Goal: Task Accomplishment & Management: Complete application form

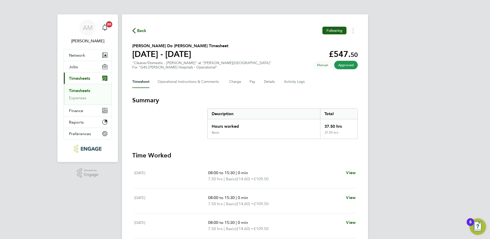
click at [84, 90] on link "Timesheets" at bounding box center [79, 90] width 21 height 5
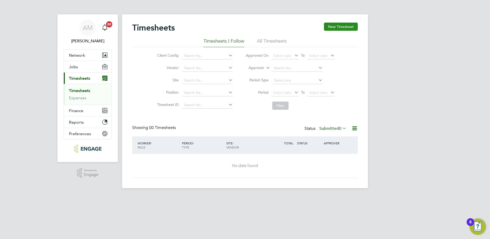
click at [337, 26] on button "New Timesheet" at bounding box center [341, 27] width 34 height 8
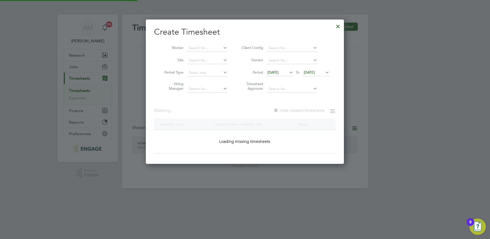
scroll to position [281, 198]
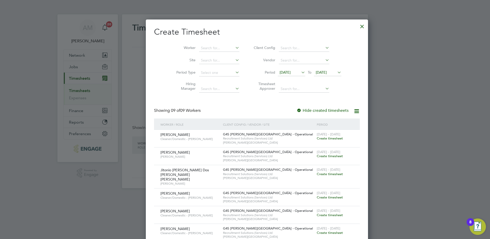
click at [280, 72] on span "[DATE]" at bounding box center [285, 72] width 11 height 5
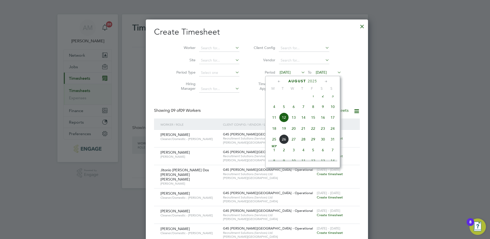
click at [276, 132] on span "18" at bounding box center [274, 129] width 10 height 10
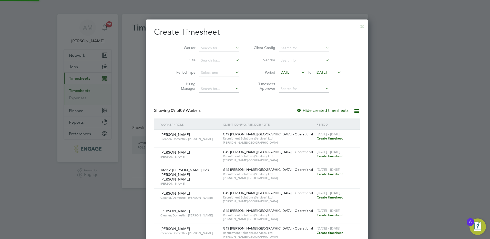
scroll to position [281, 198]
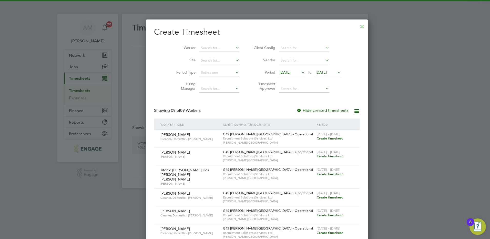
click at [316, 72] on span "[DATE]" at bounding box center [321, 72] width 11 height 5
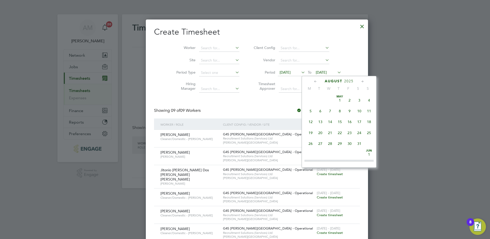
scroll to position [189, 0]
click at [369, 122] on span "24" at bounding box center [369, 117] width 10 height 10
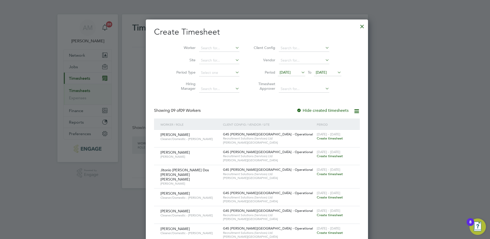
scroll to position [61, 0]
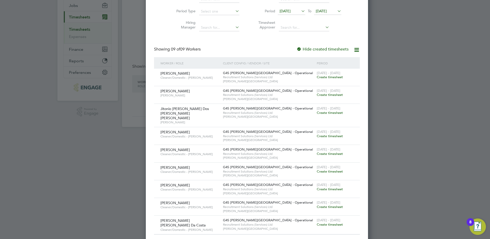
click at [317, 169] on span "Create timesheet" at bounding box center [330, 171] width 26 height 4
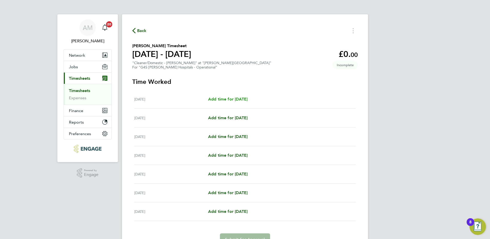
click at [226, 99] on span "Add time for [DATE]" at bounding box center [227, 99] width 39 height 5
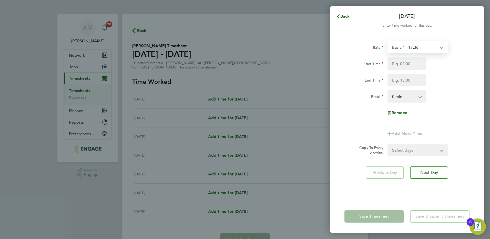
click at [406, 48] on select "Basic 1 - 17.36 [DATE] Rate - 24.48 [DATE] & BH Rate - 31.77 Night Rate (8pm- 6…" at bounding box center [414, 47] width 53 height 11
click at [399, 65] on input "Start Time" at bounding box center [407, 63] width 39 height 12
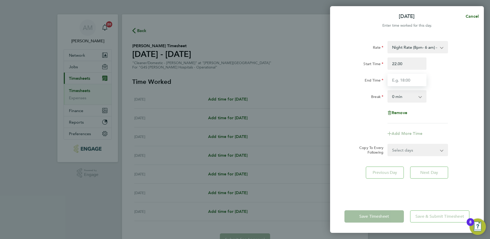
type input "22:00"
click at [396, 81] on input "End Time" at bounding box center [407, 80] width 39 height 12
type input "06:00"
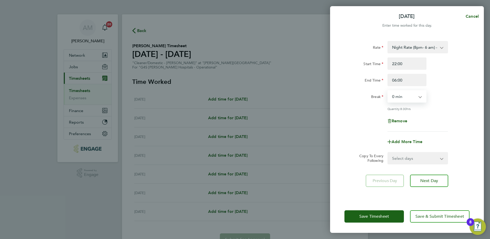
click at [398, 97] on select "0 min 15 min 30 min 45 min 60 min 75 min 90 min" at bounding box center [404, 96] width 32 height 11
select select "30"
click at [388, 91] on select "0 min 15 min 30 min 45 min 60 min 75 min 90 min" at bounding box center [404, 96] width 32 height 11
click at [399, 162] on select "Select days Day Weekday (Mon-Fri) Weekend (Sat-Sun) [DATE] [DATE] [DATE] [DATE]…" at bounding box center [415, 158] width 54 height 11
select select "WEEKDAY"
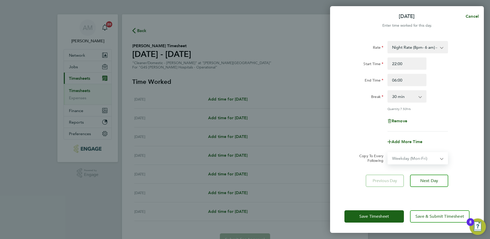
click at [388, 153] on select "Select days Day Weekday (Mon-Fri) Weekend (Sat-Sun) [DATE] [DATE] [DATE] [DATE]…" at bounding box center [415, 158] width 54 height 11
select select "[DATE]"
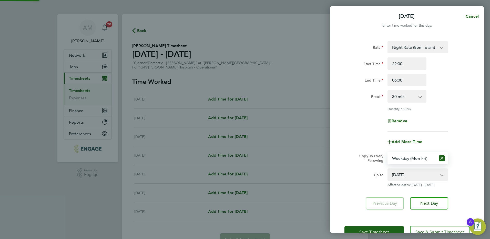
click at [356, 189] on div "Rate Night Rate (8pm- 6 am) - 24.48 Basic 1 - 17.36 [DATE] Rate - 24.48 [DATE] …" at bounding box center [407, 125] width 154 height 181
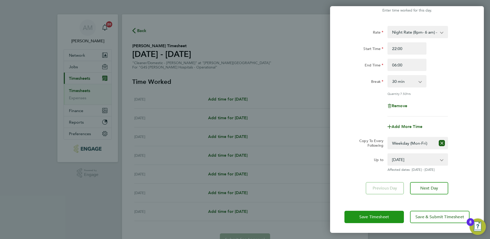
click at [362, 216] on span "Save Timesheet" at bounding box center [374, 216] width 30 height 5
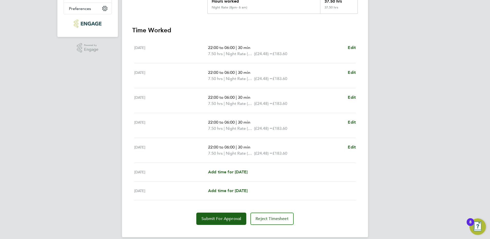
scroll to position [132, 0]
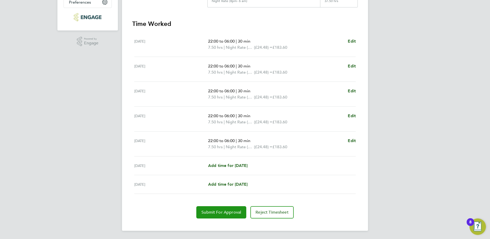
click at [227, 208] on button "Submit For Approval" at bounding box center [221, 212] width 50 height 12
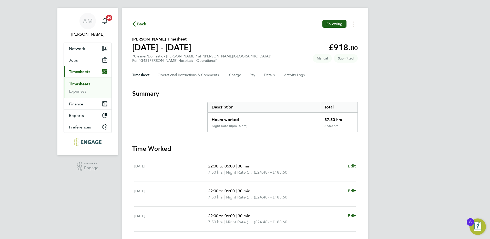
scroll to position [0, 0]
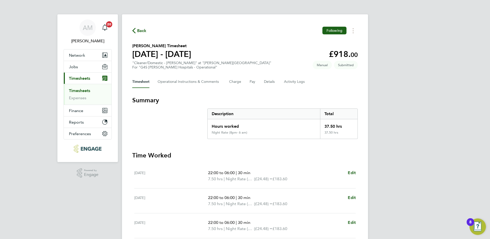
click at [84, 90] on link "Timesheets" at bounding box center [79, 90] width 21 height 5
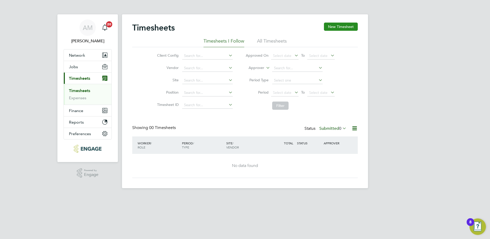
click at [348, 23] on button "New Timesheet" at bounding box center [341, 27] width 34 height 8
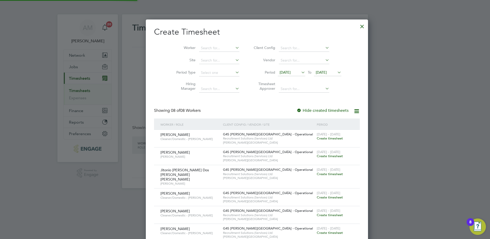
scroll to position [263, 198]
click at [283, 72] on span "[DATE]" at bounding box center [285, 72] width 11 height 5
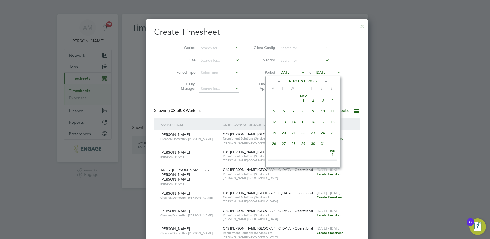
scroll to position [177, 0]
click at [274, 133] on span "18" at bounding box center [274, 129] width 10 height 10
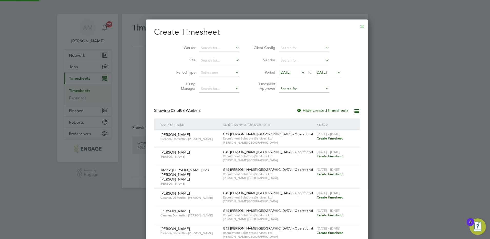
scroll to position [263, 198]
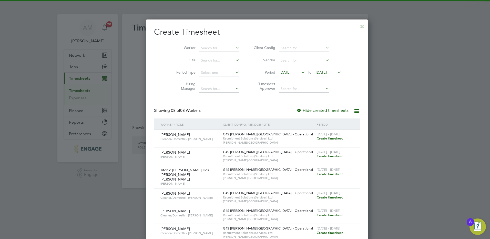
click at [314, 75] on span "[DATE]" at bounding box center [327, 72] width 27 height 7
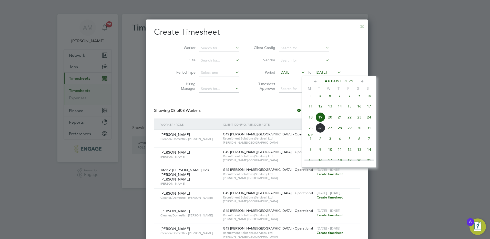
click at [367, 122] on span "24" at bounding box center [369, 117] width 10 height 10
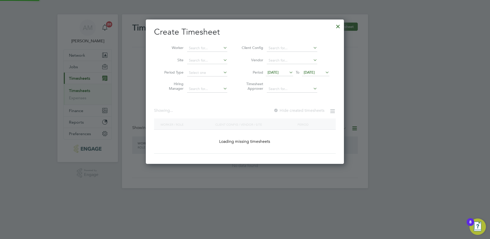
scroll to position [0, 0]
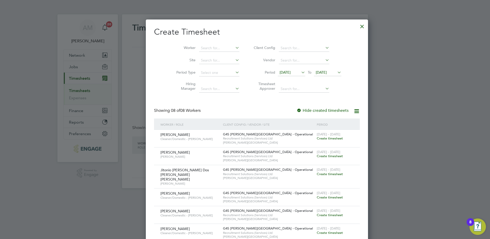
click at [317, 213] on span "Create timesheet" at bounding box center [330, 215] width 26 height 4
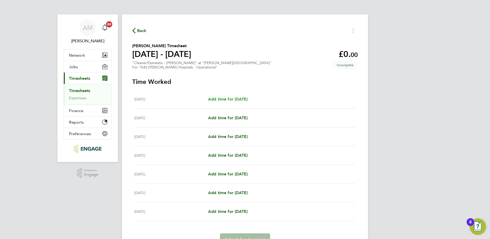
click at [239, 99] on span "Add time for [DATE]" at bounding box center [227, 99] width 39 height 5
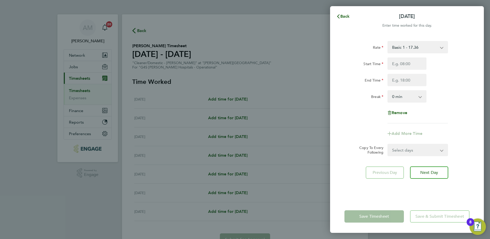
click at [414, 49] on select "Basic 1 - 17.36 [DATE] Rate - 24.48 x 1.5 - 26.04 [DATE] & BH Rate - 31.77 Nigh…" at bounding box center [414, 47] width 53 height 11
click at [399, 65] on input "Start Time" at bounding box center [407, 63] width 39 height 12
type input "14:00"
click at [390, 84] on input "End Time" at bounding box center [407, 80] width 39 height 12
type input "22:00"
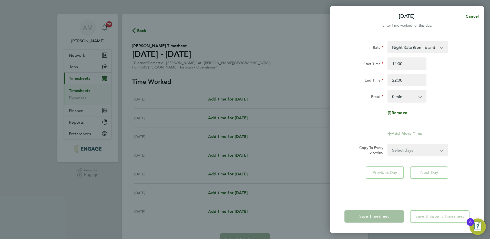
click at [364, 92] on div "Break" at bounding box center [364, 95] width 39 height 10
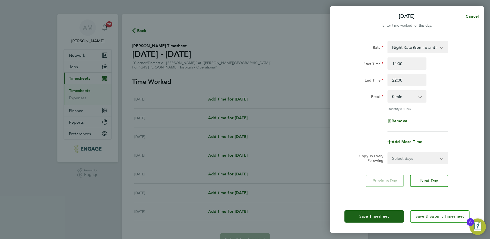
click at [401, 97] on select "0 min 15 min 30 min 45 min 60 min 75 min 90 min" at bounding box center [404, 96] width 32 height 11
select select "30"
click at [388, 91] on select "0 min 15 min 30 min 45 min 60 min 75 min 90 min" at bounding box center [404, 96] width 32 height 11
click at [429, 118] on div "Remove" at bounding box center [407, 121] width 129 height 12
click at [398, 144] on div "Add More Time" at bounding box center [407, 142] width 43 height 12
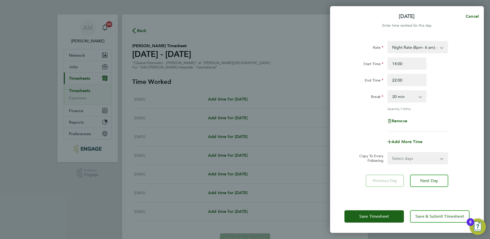
click at [398, 144] on div "Add More Time" at bounding box center [407, 142] width 43 height 12
click at [398, 142] on span "Add More Time" at bounding box center [407, 141] width 31 height 5
select select "null"
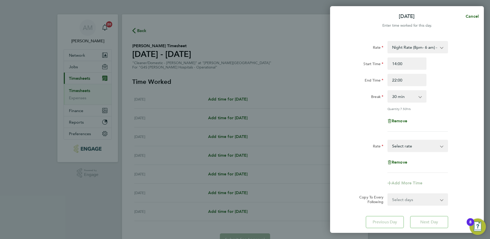
click at [399, 145] on select "Basic 1 - 17.36 [DATE] Rate - 24.48 x 1.5 - 26.04 [DATE] & BH Rate - 31.77 Nigh…" at bounding box center [414, 145] width 53 height 11
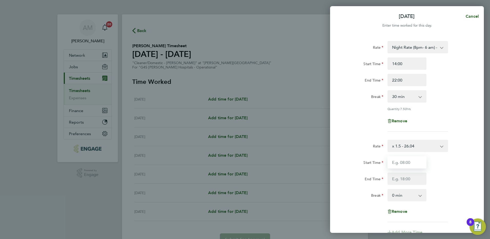
click at [403, 161] on input "Start Time" at bounding box center [407, 162] width 39 height 12
type input "22:00"
click at [396, 174] on input "End Time" at bounding box center [407, 179] width 39 height 12
type input "00:00"
click at [439, 177] on div "End Time 00:00" at bounding box center [407, 179] width 129 height 12
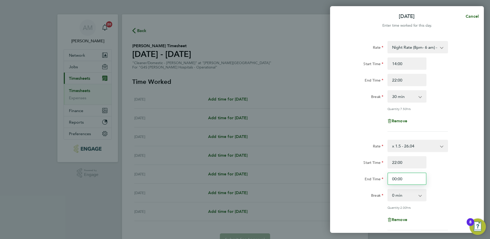
drag, startPoint x: 407, startPoint y: 180, endPoint x: 392, endPoint y: 179, distance: 14.9
click at [392, 179] on input "00:00" at bounding box center [407, 179] width 39 height 12
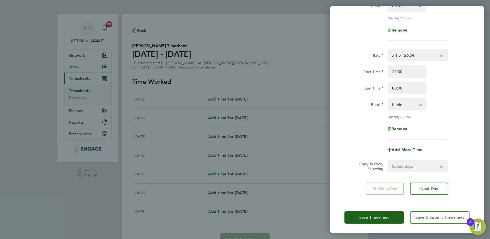
click at [411, 166] on select "Select days Day Weekday (Mon-Fri) Weekend (Sat-Sun) [DATE] [DATE] [DATE] [DATE]…" at bounding box center [415, 165] width 54 height 11
select select "WEEKDAY"
click at [388, 160] on select "Select days Day Weekday (Mon-Fri) Weekend (Sat-Sun) [DATE] [DATE] [DATE] [DATE]…" at bounding box center [415, 165] width 54 height 11
select select "[DATE]"
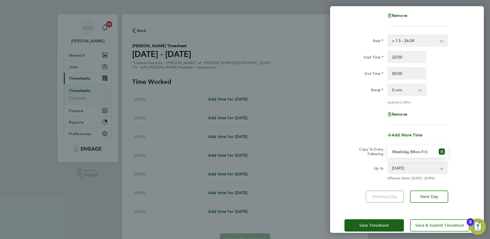
scroll to position [113, 0]
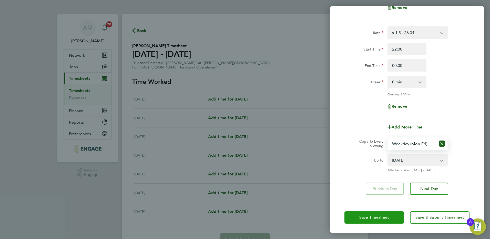
click at [367, 218] on span "Save Timesheet" at bounding box center [374, 217] width 30 height 5
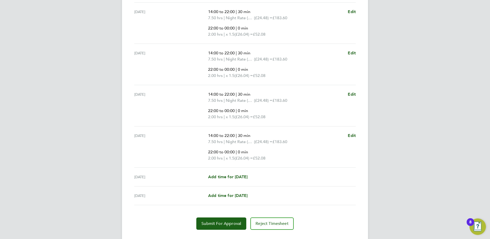
scroll to position [219, 0]
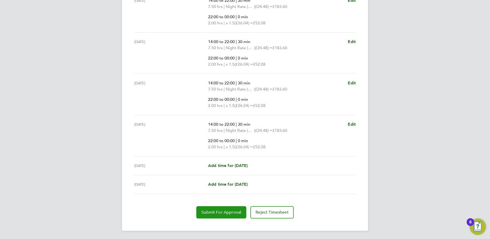
click at [225, 213] on span "Submit For Approval" at bounding box center [222, 212] width 40 height 5
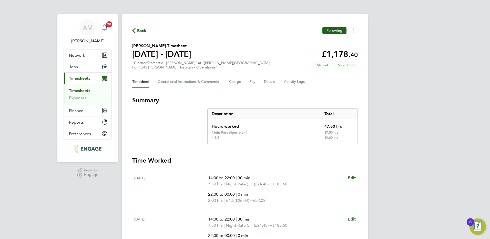
click at [74, 90] on link "Timesheets" at bounding box center [79, 90] width 21 height 5
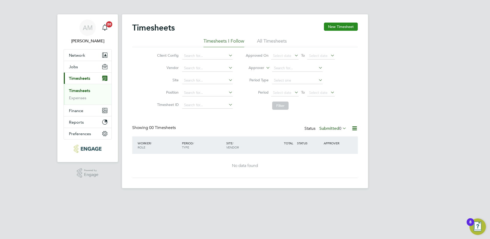
click at [341, 28] on button "New Timesheet" at bounding box center [341, 27] width 34 height 8
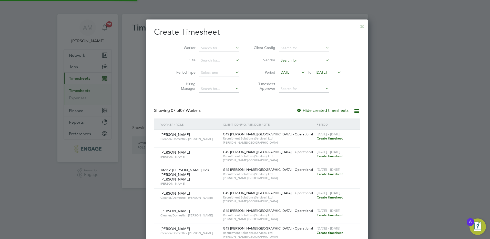
scroll to position [246, 198]
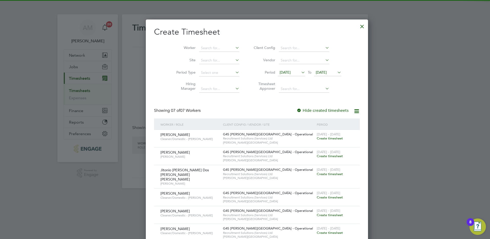
click at [280, 71] on span "[DATE]" at bounding box center [285, 72] width 11 height 5
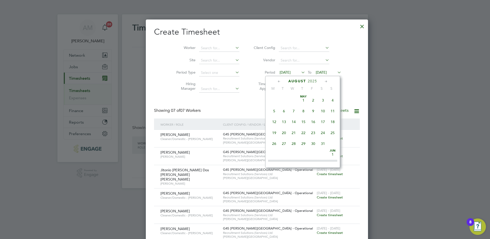
scroll to position [177, 0]
click at [276, 133] on span "18" at bounding box center [274, 129] width 10 height 10
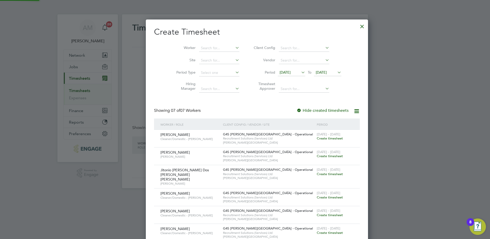
scroll to position [246, 198]
click at [316, 72] on span "[DATE]" at bounding box center [321, 72] width 11 height 5
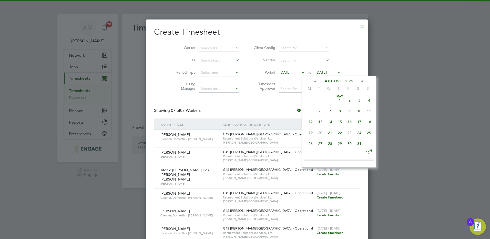
scroll to position [189, 0]
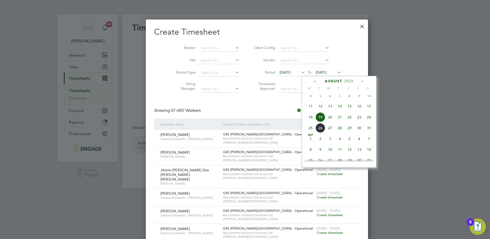
click at [368, 121] on span "24" at bounding box center [369, 117] width 10 height 10
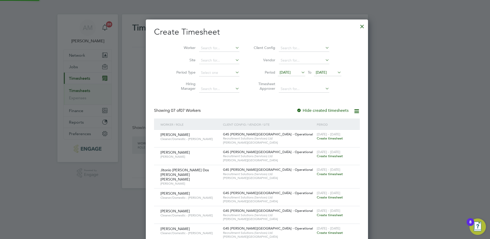
scroll to position [246, 198]
click at [317, 138] on span "Create timesheet" at bounding box center [330, 138] width 26 height 4
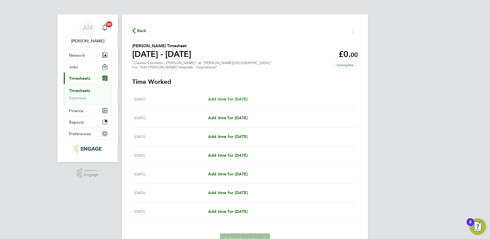
click at [240, 99] on span "Add time for [DATE]" at bounding box center [227, 99] width 39 height 5
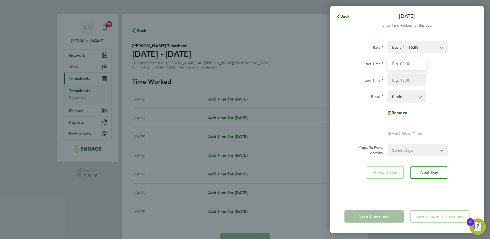
click at [399, 66] on input "Start Time" at bounding box center [407, 63] width 39 height 12
type input "07:00"
click at [395, 79] on input "End Time" at bounding box center [407, 80] width 39 height 12
type input "15:00"
click at [349, 110] on div "Rate Basic 1 - 16.88 [DATE] & BH Rate - 30.90 [DATE] Rate - 23.81 Night Rate (8…" at bounding box center [407, 82] width 125 height 82
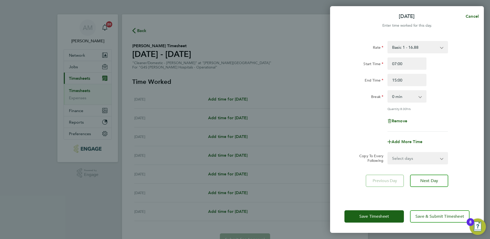
click at [402, 96] on select "0 min 15 min 30 min 45 min 60 min 75 min 90 min" at bounding box center [404, 96] width 32 height 11
select select "30"
click at [388, 91] on select "0 min 15 min 30 min 45 min 60 min 75 min 90 min" at bounding box center [404, 96] width 32 height 11
click at [428, 118] on div "Remove" at bounding box center [407, 121] width 43 height 12
click at [407, 157] on select "Select days Day Weekday (Mon-Fri) Weekend (Sat-Sun) [DATE] [DATE] [DATE] [DATE]…" at bounding box center [415, 158] width 54 height 11
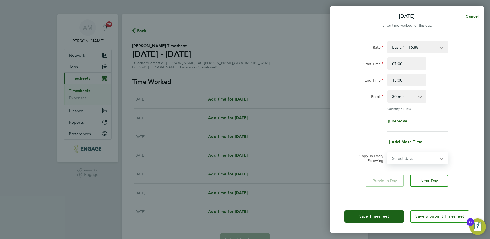
select select "WEEKDAY"
click at [388, 153] on select "Select days Day Weekday (Mon-Fri) Weekend (Sat-Sun) [DATE] [DATE] [DATE] [DATE]…" at bounding box center [415, 158] width 54 height 11
select select "[DATE]"
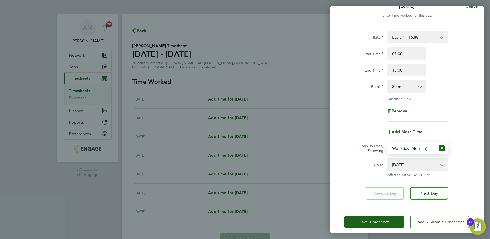
scroll to position [15, 0]
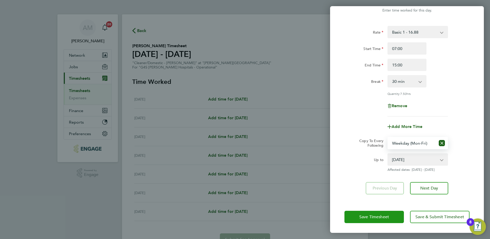
click at [366, 216] on span "Save Timesheet" at bounding box center [374, 216] width 30 height 5
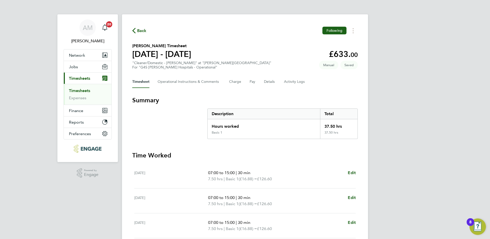
scroll to position [132, 0]
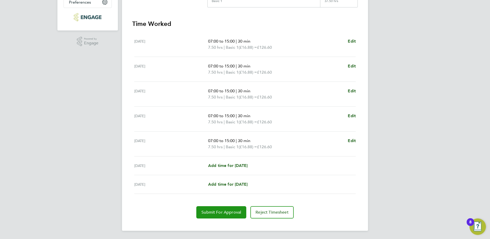
click at [214, 214] on span "Submit For Approval" at bounding box center [222, 212] width 40 height 5
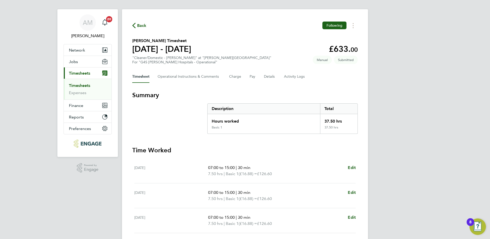
scroll to position [0, 0]
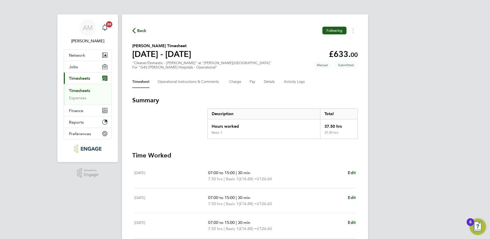
click at [84, 88] on link "Timesheets" at bounding box center [79, 90] width 21 height 5
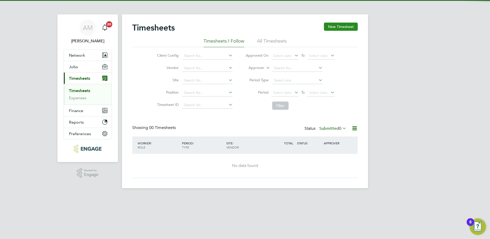
click at [344, 24] on button "New Timesheet" at bounding box center [341, 27] width 34 height 8
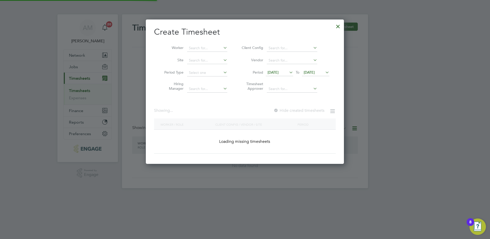
scroll to position [228, 198]
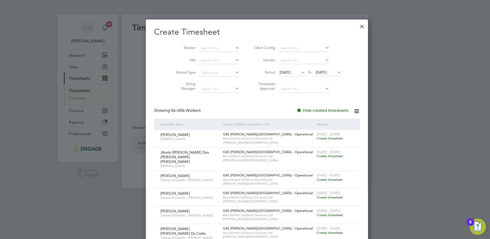
click at [281, 73] on span "[DATE]" at bounding box center [285, 72] width 11 height 5
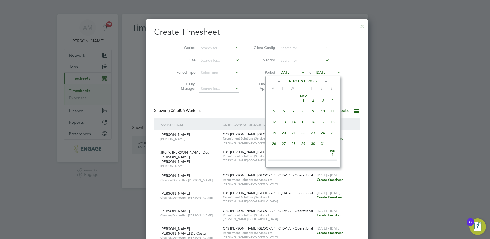
scroll to position [177, 0]
click at [275, 133] on span "18" at bounding box center [274, 129] width 10 height 10
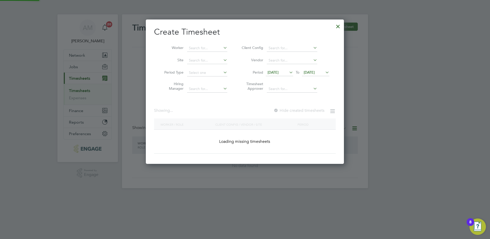
scroll to position [228, 198]
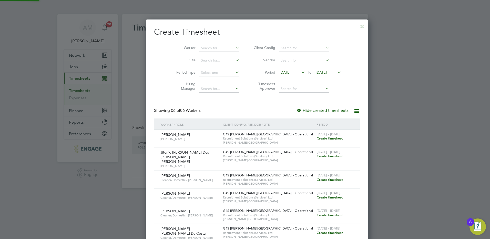
click at [316, 73] on span "[DATE]" at bounding box center [321, 72] width 11 height 5
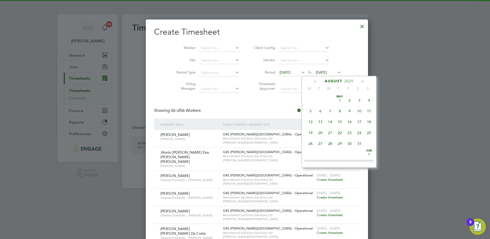
scroll to position [189, 0]
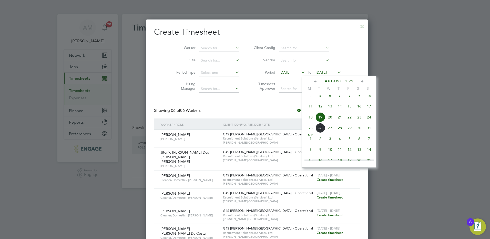
click at [369, 122] on span "24" at bounding box center [369, 117] width 10 height 10
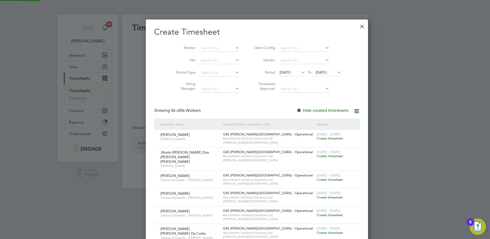
scroll to position [228, 198]
click at [317, 156] on span "Create timesheet" at bounding box center [330, 156] width 26 height 4
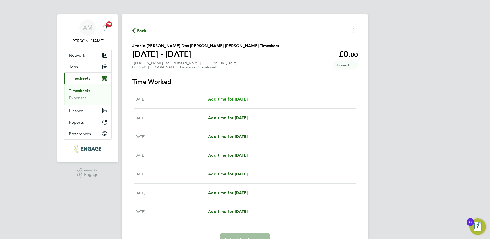
click at [240, 98] on span "Add time for [DATE]" at bounding box center [227, 99] width 39 height 5
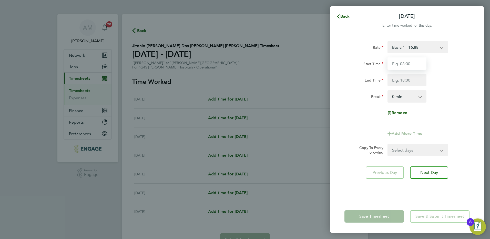
click at [395, 61] on input "Start Time" at bounding box center [407, 63] width 39 height 12
type input "14:00"
type input "22:00"
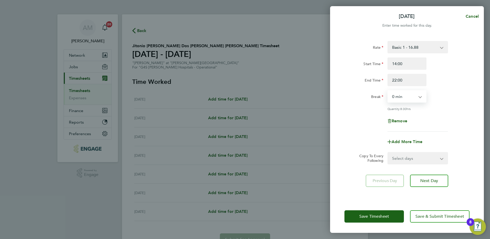
click at [404, 97] on select "0 min 15 min 30 min 45 min 60 min 75 min 90 min" at bounding box center [404, 96] width 32 height 11
select select "30"
click at [388, 91] on select "0 min 15 min 30 min 45 min 60 min 75 min 90 min" at bounding box center [404, 96] width 32 height 11
drag, startPoint x: 395, startPoint y: 81, endPoint x: 383, endPoint y: 81, distance: 11.8
click at [383, 81] on div "End Time 22:00" at bounding box center [407, 80] width 129 height 12
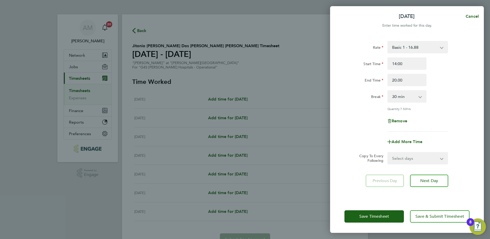
type input "20:00"
click at [368, 97] on div "Break" at bounding box center [364, 95] width 39 height 10
click at [412, 140] on span "Add More Time" at bounding box center [407, 141] width 31 height 5
select select "null"
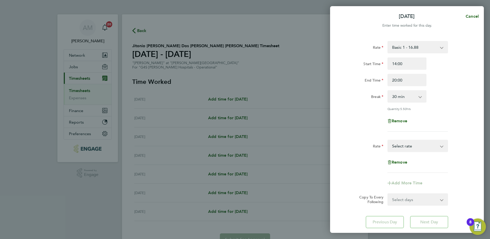
click at [410, 146] on select "Basic 1 - 16.88 [DATE] & BH Rate - 30.90 Night Rate (8pm- 6 am) - 23.81 x 1.5 -…" at bounding box center [414, 145] width 53 height 11
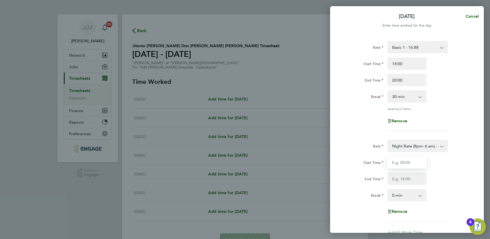
click at [405, 163] on input "Start Time" at bounding box center [407, 162] width 39 height 12
type input "20:00"
click at [401, 175] on input "End Time" at bounding box center [407, 179] width 39 height 12
type input "22:00"
click at [447, 180] on div "End Time 22:00" at bounding box center [407, 179] width 129 height 12
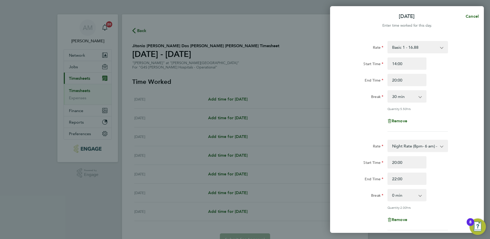
scroll to position [91, 0]
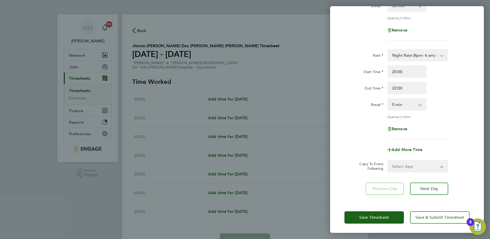
click at [404, 161] on select "Select days Day Weekday (Mon-Fri) Weekend (Sat-Sun) [DATE] [DATE] [DATE] [DATE]…" at bounding box center [415, 165] width 54 height 11
select select "TUE"
click at [388, 160] on select "Select days Day Weekday (Mon-Fri) Weekend (Sat-Sun) [DATE] [DATE] [DATE] [DATE]…" at bounding box center [415, 165] width 54 height 11
select select "[DATE]"
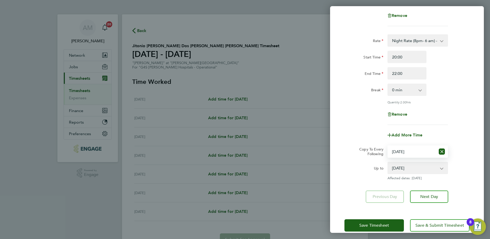
scroll to position [113, 0]
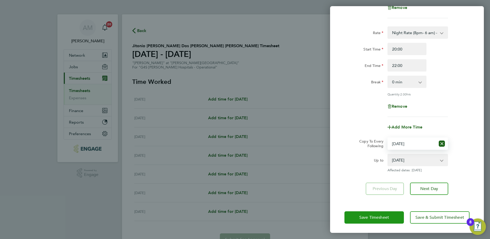
click at [377, 217] on span "Save Timesheet" at bounding box center [374, 217] width 30 height 5
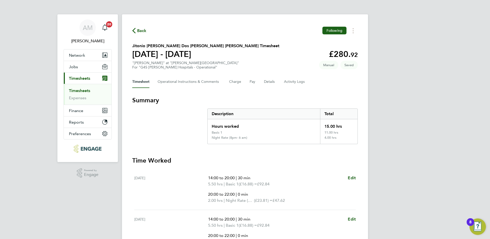
scroll to position [120, 0]
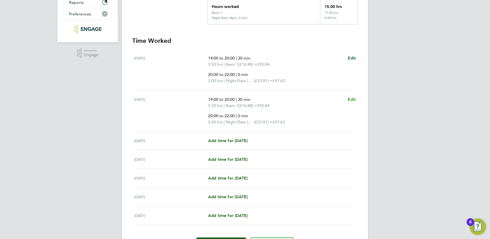
click at [348, 99] on span "Edit" at bounding box center [352, 99] width 8 height 5
select select "30"
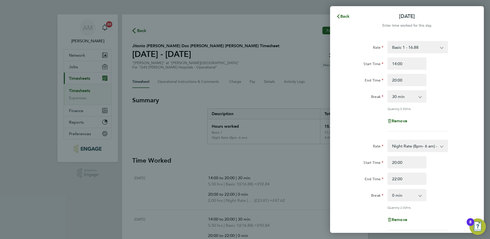
scroll to position [91, 0]
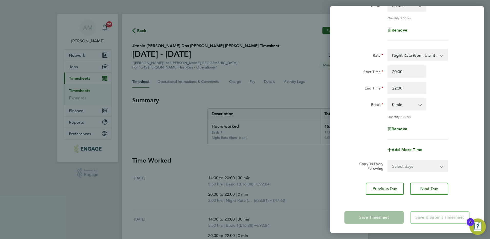
click at [418, 166] on select "Select days Day Weekday (Mon-Fri) Weekend (Sat-Sun) [DATE] [DATE] [DATE] [DATE]…" at bounding box center [415, 165] width 54 height 11
select select "WED"
click at [388, 160] on select "Select days Day Weekday (Mon-Fri) Weekend (Sat-Sun) [DATE] [DATE] [DATE] [DATE]…" at bounding box center [415, 165] width 54 height 11
select select "[DATE]"
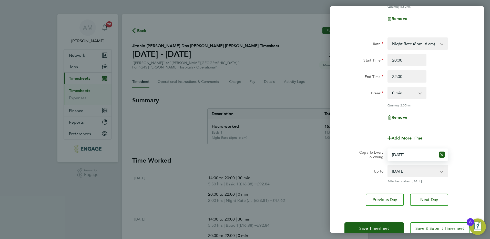
scroll to position [113, 0]
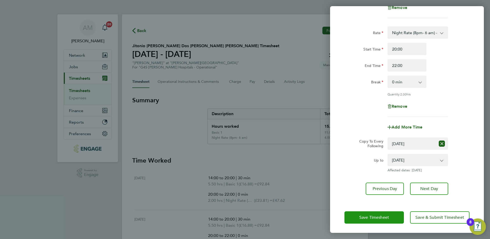
click at [379, 217] on span "Save Timesheet" at bounding box center [374, 217] width 30 height 5
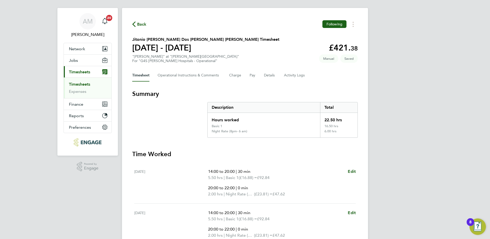
scroll to position [120, 0]
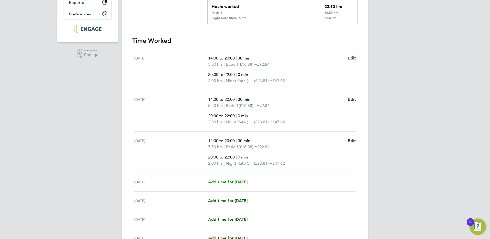
click at [236, 181] on span "Add time for [DATE]" at bounding box center [227, 181] width 39 height 5
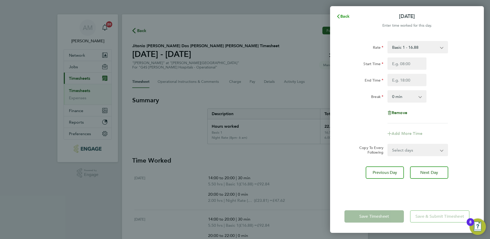
click at [342, 18] on span "Back" at bounding box center [344, 16] width 9 height 5
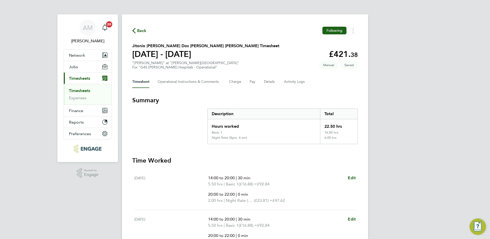
scroll to position [120, 0]
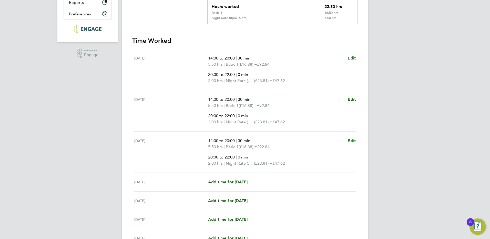
click at [350, 141] on span "Edit" at bounding box center [352, 140] width 8 height 5
select select "30"
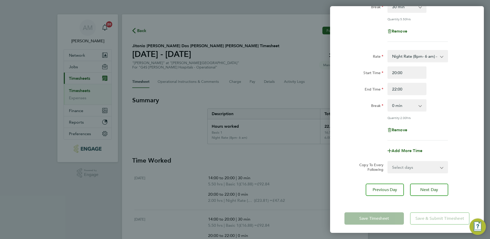
scroll to position [91, 0]
click at [413, 164] on select "Select days Day Weekday (Mon-Fri) Weekend (Sat-Sun) [DATE] [DATE] [DATE] [DATE]" at bounding box center [415, 165] width 54 height 11
select select "THU"
click at [388, 160] on select "Select days Day Weekday (Mon-Fri) Weekend (Sat-Sun) [DATE] [DATE] [DATE] [DATE]" at bounding box center [415, 165] width 54 height 11
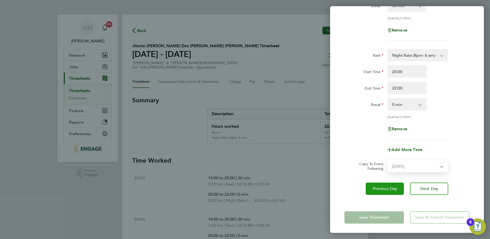
select select "[DATE]"
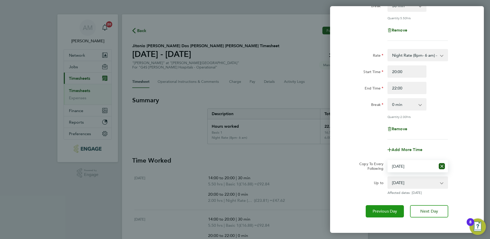
scroll to position [113, 0]
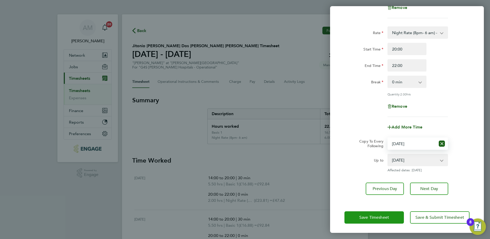
click at [378, 218] on span "Save Timesheet" at bounding box center [374, 217] width 30 height 5
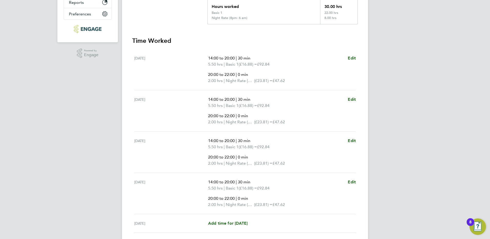
scroll to position [196, 0]
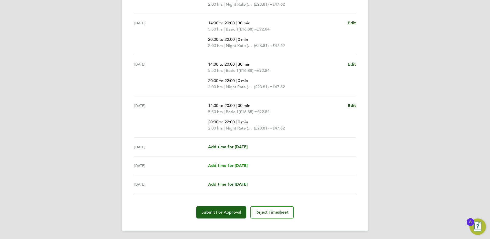
click at [248, 166] on span "Add time for [DATE]" at bounding box center [227, 165] width 39 height 5
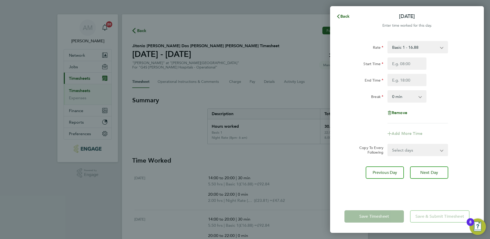
click at [428, 49] on select "Basic 1 - 16.88 [DATE] & BH Rate - 30.90 Night Rate (8pm- 6 am) - 23.81 x 1.5 -…" at bounding box center [414, 47] width 53 height 11
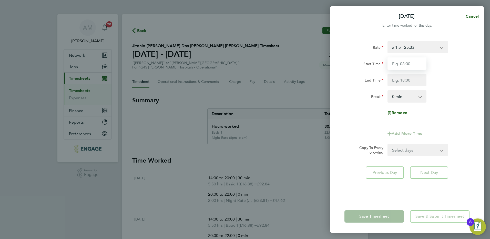
click at [401, 63] on input "Start Time" at bounding box center [407, 63] width 39 height 12
type input "18:00"
type input "06:00"
click at [430, 84] on div "End Time 06:00" at bounding box center [407, 80] width 129 height 12
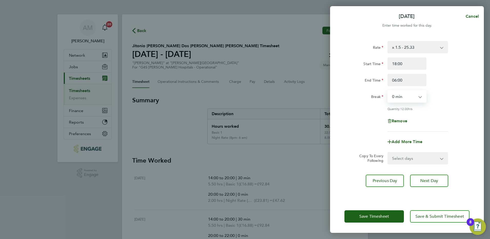
click at [420, 99] on select "0 min 15 min 30 min 45 min 60 min 75 min 90 min" at bounding box center [404, 96] width 32 height 11
select select "30"
click at [388, 91] on select "0 min 15 min 30 min 45 min 60 min 75 min 90 min" at bounding box center [404, 96] width 32 height 11
click at [438, 120] on div "Remove" at bounding box center [407, 121] width 129 height 12
click at [379, 214] on span "Save Timesheet" at bounding box center [374, 216] width 30 height 5
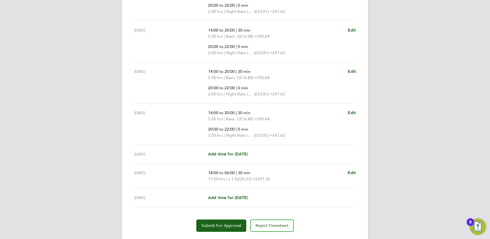
scroll to position [207, 0]
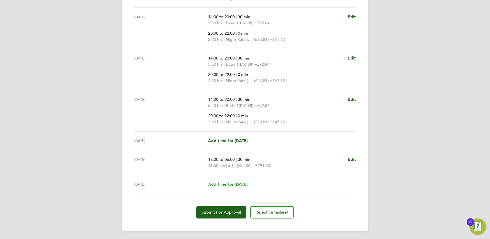
click at [246, 185] on span "Add time for [DATE]" at bounding box center [227, 184] width 39 height 5
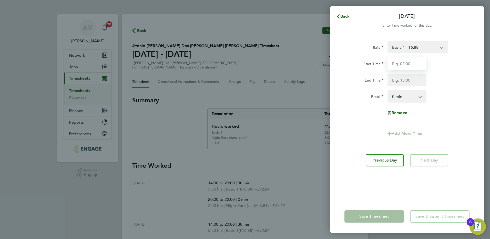
click at [401, 64] on input "Start Time" at bounding box center [407, 63] width 39 height 12
type input "19:30"
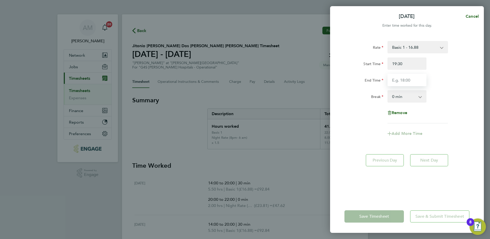
click at [400, 78] on input "End Time" at bounding box center [407, 80] width 39 height 12
type input "20:00"
click at [448, 73] on div "Start Time 19:30 End Time 20:00" at bounding box center [407, 71] width 129 height 29
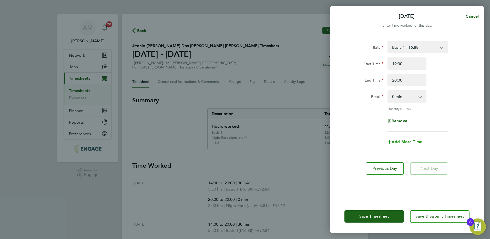
click at [415, 141] on span "Add More Time" at bounding box center [407, 141] width 31 height 5
select select "null"
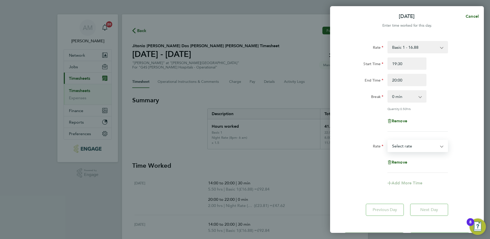
click at [414, 147] on select "Basic 1 - 16.88 [DATE] & BH Rate - 30.90 Night Rate (8pm- 6 am) - 23.81 x 1.5 -…" at bounding box center [414, 145] width 53 height 11
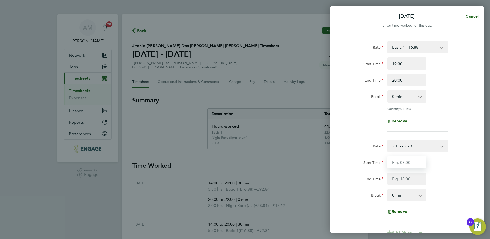
click at [404, 164] on input "Start Time" at bounding box center [407, 162] width 39 height 12
type input "20:00"
type input "06:00"
click at [403, 196] on select "0 min 15 min 30 min 45 min 60 min 75 min 90 min" at bounding box center [404, 194] width 32 height 11
select select "30"
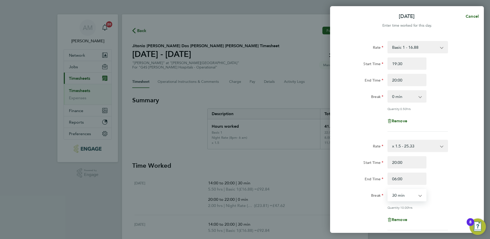
click at [388, 189] on select "0 min 15 min 30 min 45 min 60 min 75 min 90 min" at bounding box center [404, 194] width 32 height 11
click at [447, 186] on div "Rate x 1.5 - 25.33 Basic 1 - 16.88 [DATE] & BH Rate - 30.90 Night Rate (8pm- 6 …" at bounding box center [407, 185] width 125 height 91
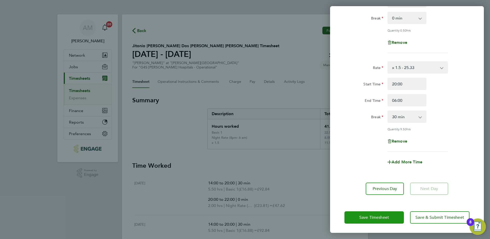
click at [378, 217] on span "Save Timesheet" at bounding box center [374, 217] width 30 height 5
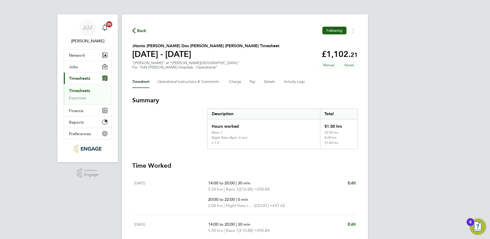
drag, startPoint x: 80, startPoint y: 89, endPoint x: 92, endPoint y: 93, distance: 12.6
click at [80, 89] on link "Timesheets" at bounding box center [79, 90] width 21 height 5
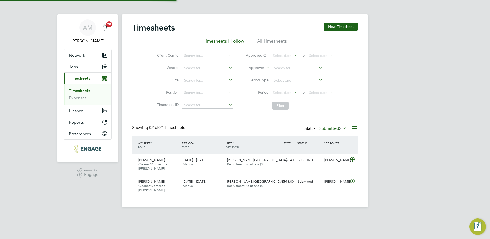
scroll to position [13, 45]
click at [334, 28] on button "New Timesheet" at bounding box center [341, 27] width 34 height 8
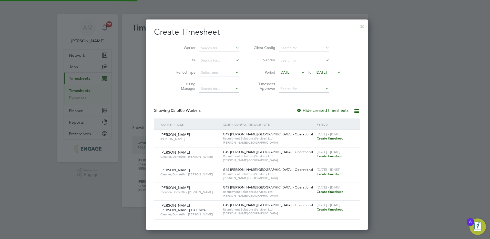
scroll to position [209, 198]
click at [280, 72] on span "[DATE]" at bounding box center [285, 72] width 11 height 5
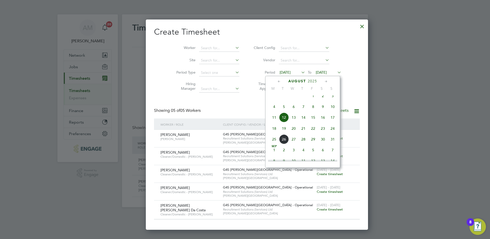
click at [275, 133] on span "18" at bounding box center [274, 129] width 10 height 10
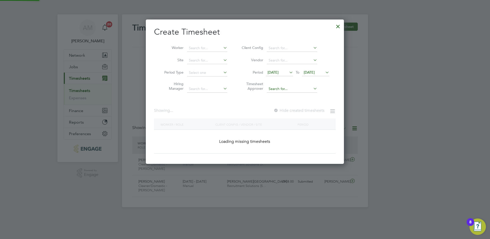
scroll to position [209, 198]
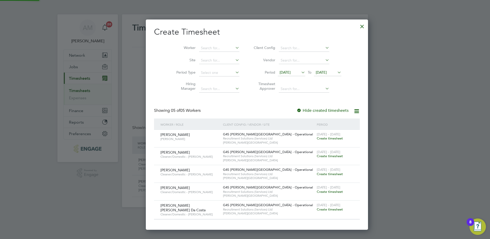
click at [316, 73] on span "[DATE]" at bounding box center [321, 72] width 11 height 5
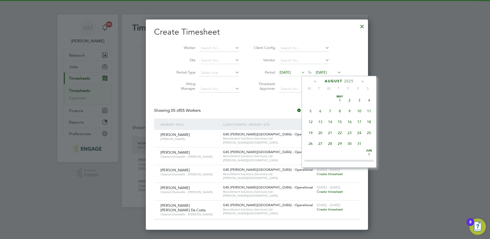
scroll to position [189, 0]
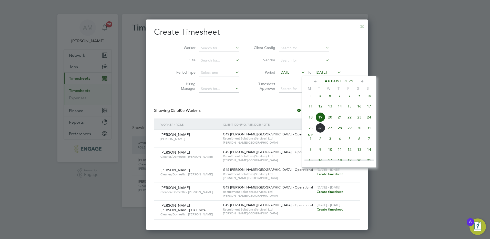
click at [369, 122] on span "24" at bounding box center [369, 117] width 10 height 10
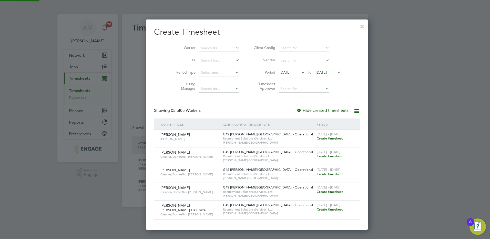
scroll to position [209, 198]
click at [297, 110] on div at bounding box center [299, 110] width 5 height 5
click at [354, 111] on icon at bounding box center [357, 111] width 6 height 6
click at [265, 105] on div "Create Timesheet Worker Site Period Type Hiring Manager Client Config Vendor Pe…" at bounding box center [257, 123] width 206 height 193
click at [199, 49] on input at bounding box center [219, 48] width 40 height 7
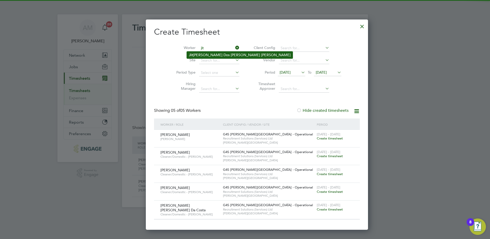
click at [197, 54] on li "Jit [PERSON_NAME] Dos [PERSON_NAME] [PERSON_NAME]" at bounding box center [240, 55] width 106 height 7
type input "Jitonio [PERSON_NAME] Dos [PERSON_NAME] [PERSON_NAME]"
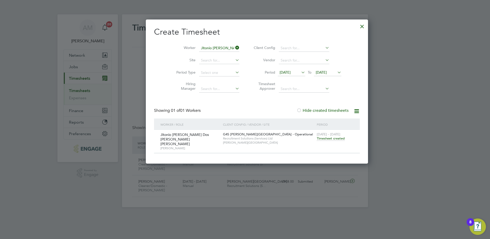
scroll to position [139, 198]
click at [317, 136] on span "Timesheet created" at bounding box center [331, 138] width 28 height 5
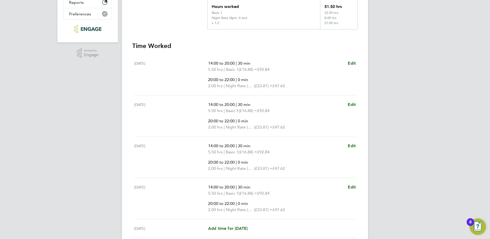
scroll to position [230, 0]
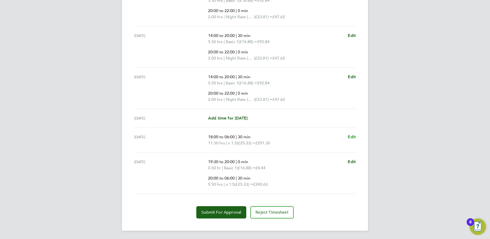
click at [351, 137] on span "Edit" at bounding box center [352, 136] width 8 height 5
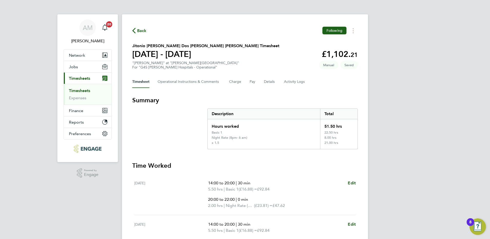
select select "30"
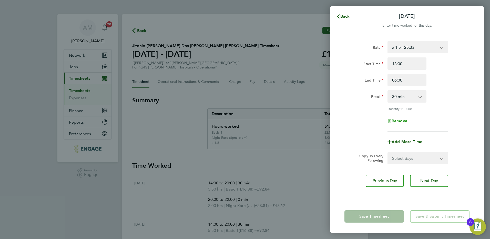
click at [399, 118] on span "Remove" at bounding box center [400, 120] width 16 height 5
select select "null"
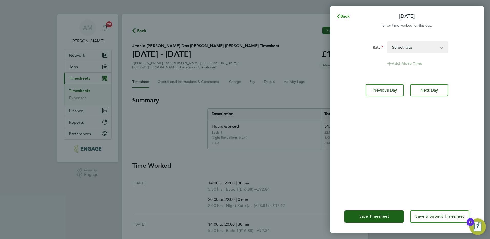
click at [343, 15] on span "Back" at bounding box center [344, 16] width 9 height 5
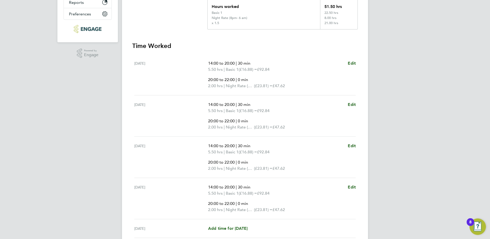
scroll to position [230, 0]
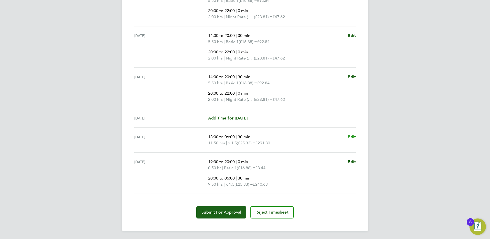
click at [353, 137] on span "Edit" at bounding box center [352, 136] width 8 height 5
select select "30"
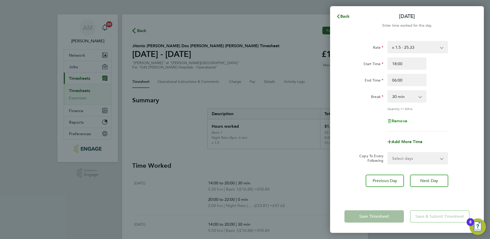
click at [389, 120] on icon "button" at bounding box center [390, 121] width 4 height 4
select select "null"
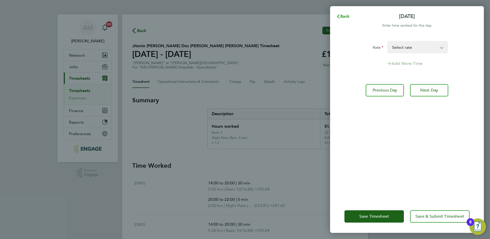
click at [345, 17] on span "Back" at bounding box center [344, 16] width 9 height 5
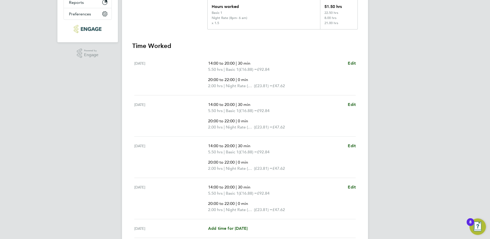
scroll to position [230, 0]
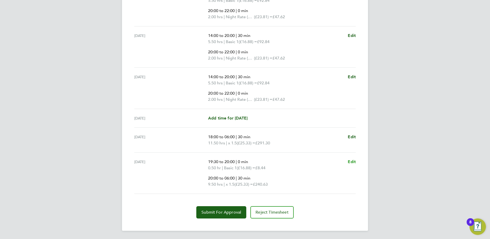
click at [348, 161] on span "Edit" at bounding box center [352, 161] width 8 height 5
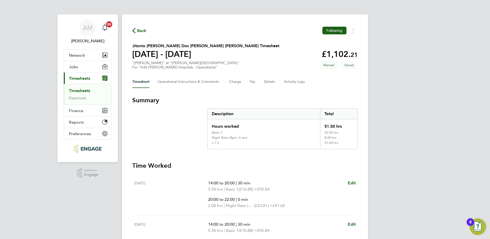
select select "30"
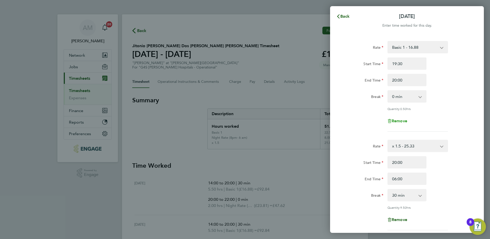
click at [391, 121] on icon "button" at bounding box center [389, 121] width 3 height 4
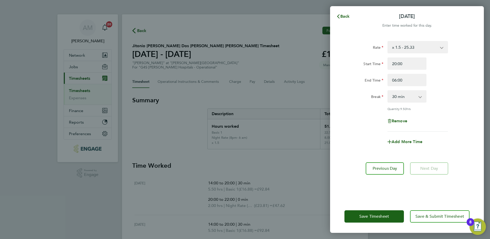
click at [394, 123] on div "Remove" at bounding box center [407, 121] width 43 height 12
click at [393, 121] on span "Remove" at bounding box center [400, 120] width 16 height 5
select select "null"
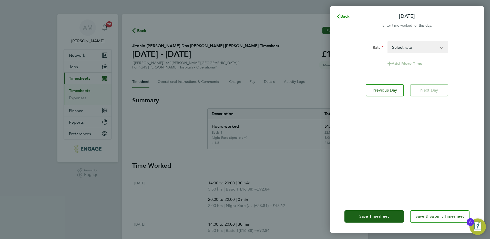
click at [342, 16] on span "Back" at bounding box center [344, 16] width 9 height 5
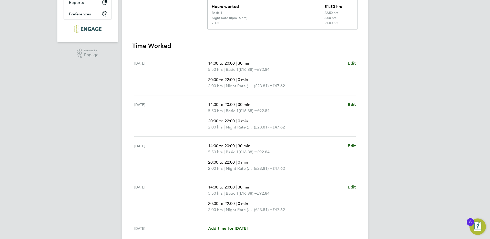
scroll to position [230, 0]
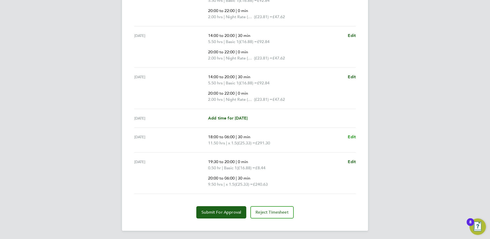
click at [351, 137] on span "Edit" at bounding box center [352, 136] width 8 height 5
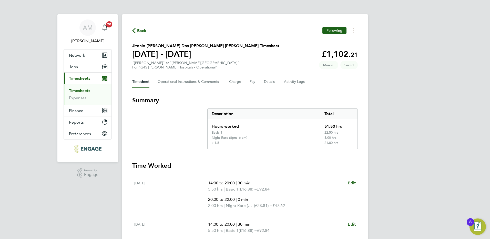
select select "30"
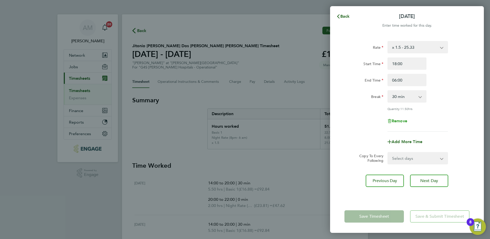
click at [398, 121] on span "Remove" at bounding box center [400, 120] width 16 height 5
select select "null"
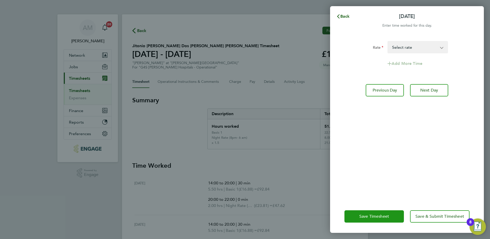
click at [364, 218] on span "Save Timesheet" at bounding box center [374, 216] width 30 height 5
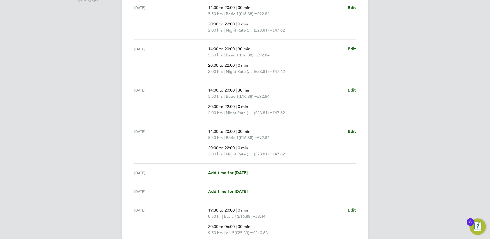
scroll to position [224, 0]
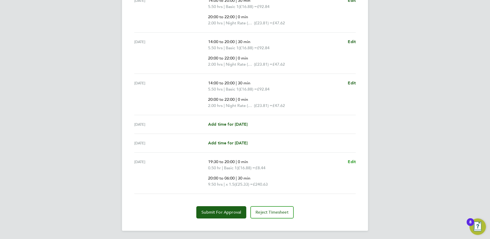
click at [349, 160] on span "Edit" at bounding box center [352, 161] width 8 height 5
select select "30"
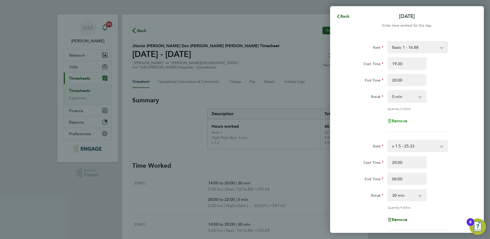
click at [394, 121] on span "Remove" at bounding box center [400, 120] width 16 height 5
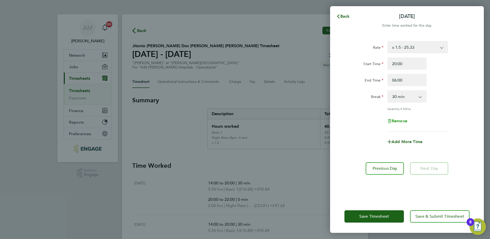
click at [394, 121] on span "Remove" at bounding box center [400, 120] width 16 height 5
select select "null"
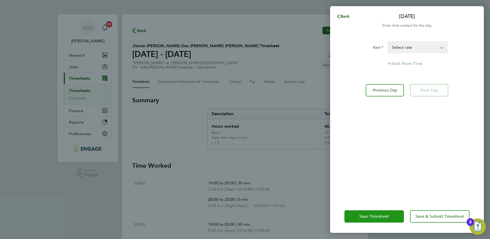
click at [366, 218] on span "Save Timesheet" at bounding box center [374, 216] width 30 height 5
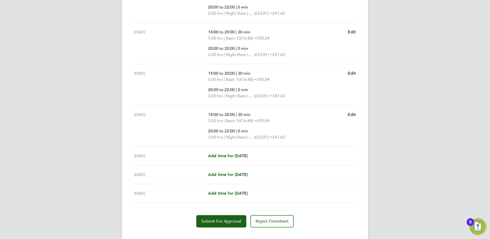
scroll to position [196, 0]
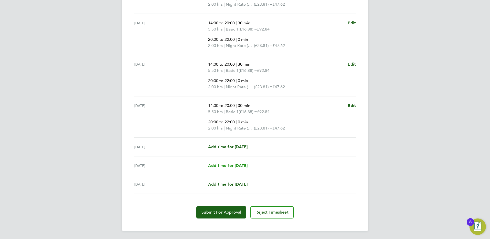
click at [232, 166] on span "Add time for [DATE]" at bounding box center [227, 165] width 39 height 5
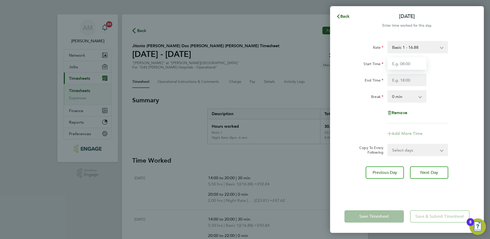
drag, startPoint x: 394, startPoint y: 65, endPoint x: 404, endPoint y: 66, distance: 10.4
click at [394, 65] on input "Start Time" at bounding box center [407, 63] width 39 height 12
type input "18:00"
click at [393, 79] on input "End Time" at bounding box center [407, 80] width 39 height 12
click at [365, 96] on div "Break" at bounding box center [364, 95] width 39 height 10
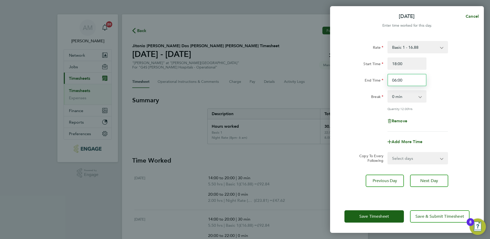
drag, startPoint x: 408, startPoint y: 82, endPoint x: 367, endPoint y: 83, distance: 41.5
click at [367, 83] on div "End Time 06:00" at bounding box center [407, 80] width 129 height 12
drag, startPoint x: 416, startPoint y: 82, endPoint x: 356, endPoint y: 82, distance: 59.5
click at [356, 82] on div "End Time 25.50" at bounding box center [407, 80] width 129 height 12
click at [447, 87] on div "Rate Basic 1 - 16.88 [DATE] & BH Rate - 30.90 Night Rate (8pm- 6 am) - 23.81 x …" at bounding box center [407, 86] width 125 height 91
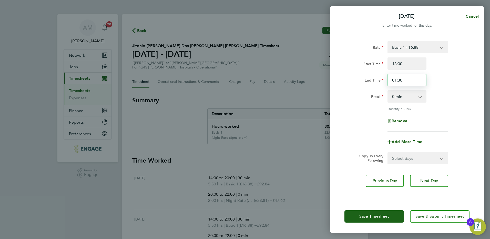
drag, startPoint x: 408, startPoint y: 81, endPoint x: 375, endPoint y: 81, distance: 33.3
click at [375, 81] on div "End Time 01:30" at bounding box center [407, 80] width 129 height 12
type input "02:00"
click at [368, 95] on div "Break" at bounding box center [364, 95] width 39 height 10
click at [396, 98] on select "0 min 15 min 30 min 45 min 60 min 75 min 90 min" at bounding box center [404, 96] width 32 height 11
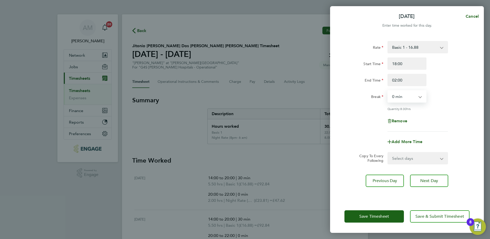
select select "30"
click at [388, 91] on select "0 min 15 min 30 min 45 min 60 min 75 min 90 min" at bounding box center [404, 96] width 32 height 11
click at [367, 126] on div "Remove" at bounding box center [407, 121] width 129 height 12
click at [396, 141] on span "Add More Time" at bounding box center [407, 141] width 31 height 5
select select "null"
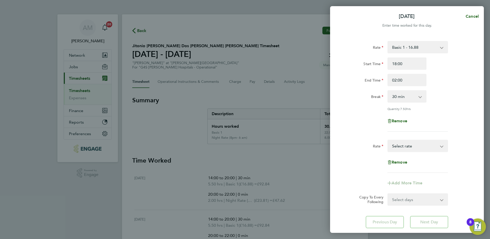
click at [396, 145] on select "Basic 1 - 16.88 [DATE] & BH Rate - 30.90 Night Rate (8pm- 6 am) - 23.81 x 1.5 -…" at bounding box center [414, 145] width 53 height 11
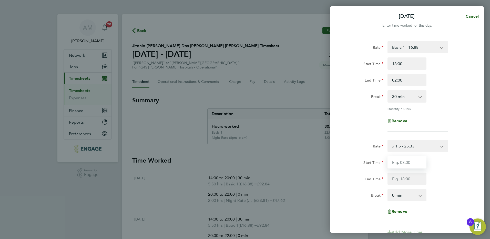
click at [399, 163] on input "Start Time" at bounding box center [407, 162] width 39 height 12
type input "02:00"
click at [398, 178] on input "End Time" at bounding box center [407, 179] width 39 height 12
type input "06:00"
click at [356, 186] on div "Rate x 1.5 - 25.33 Basic 1 - 16.88 [DATE] & BH Rate - 30.90 Night Rate (8pm- 6 …" at bounding box center [407, 185] width 125 height 91
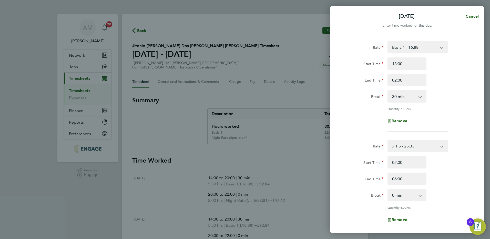
scroll to position [91, 0]
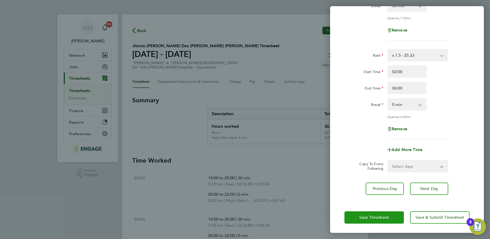
click at [359, 216] on span "Save Timesheet" at bounding box center [374, 217] width 30 height 5
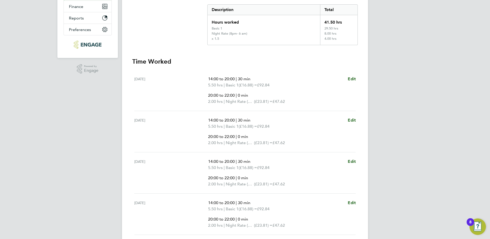
scroll to position [224, 0]
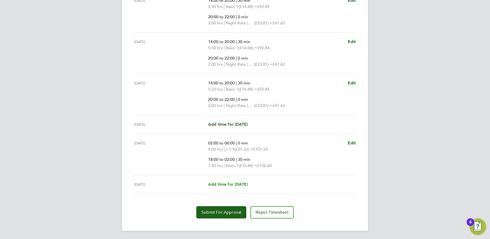
click at [248, 184] on span "Add time for [DATE]" at bounding box center [227, 184] width 39 height 5
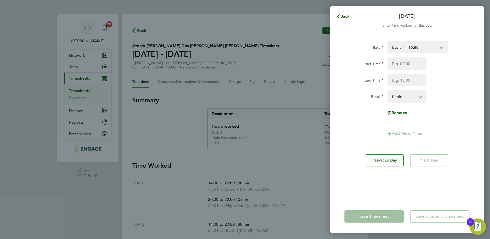
click at [405, 49] on select "Basic 1 - 16.88 [DATE] & BH Rate - 30.90 Night Rate (8pm- 6 am) - 23.81 x 1.5 -…" at bounding box center [414, 47] width 53 height 11
click at [400, 64] on input "Start Time" at bounding box center [407, 63] width 39 height 12
type input "19:30"
type input "06:00"
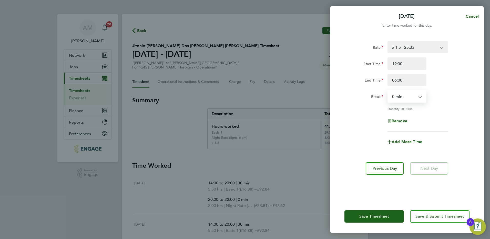
click at [400, 98] on select "0 min 15 min 30 min 45 min 60 min 75 min 90 min" at bounding box center [404, 96] width 32 height 11
select select "60"
click at [388, 91] on select "0 min 15 min 30 min 45 min 60 min 75 min 90 min" at bounding box center [404, 96] width 32 height 11
click at [369, 217] on span "Save Timesheet" at bounding box center [374, 216] width 30 height 5
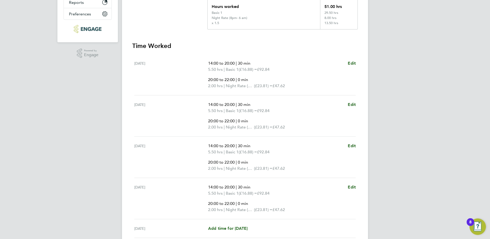
scroll to position [230, 0]
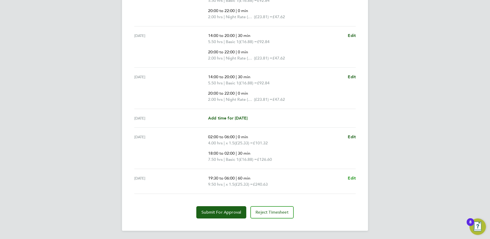
click at [349, 178] on span "Edit" at bounding box center [352, 178] width 8 height 5
select select "60"
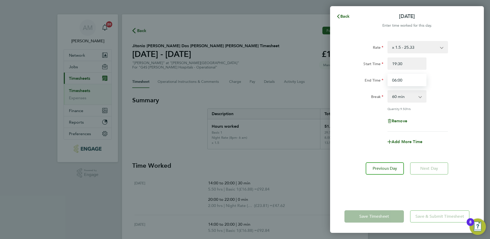
drag, startPoint x: 408, startPoint y: 80, endPoint x: 376, endPoint y: 79, distance: 32.6
click at [376, 79] on div "End Time 06:00" at bounding box center [407, 80] width 129 height 12
type input "05:30"
click at [448, 87] on div "Rate x 1.5 - 25.33 Basic 1 - 16.88 [DATE] & BH Rate - 30.90 Night Rate (8pm- 6 …" at bounding box center [407, 86] width 125 height 91
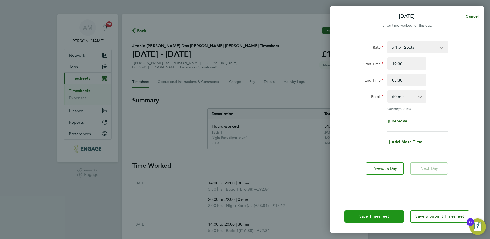
click at [369, 215] on span "Save Timesheet" at bounding box center [374, 216] width 30 height 5
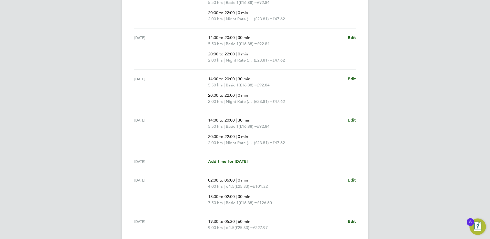
scroll to position [230, 0]
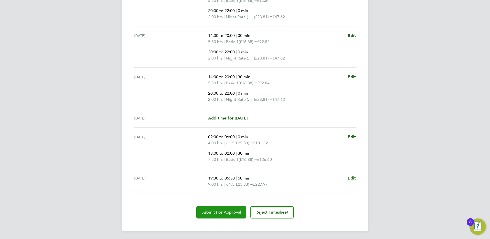
click at [229, 213] on span "Submit For Approval" at bounding box center [222, 212] width 40 height 5
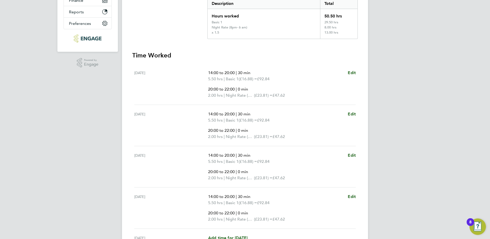
scroll to position [0, 0]
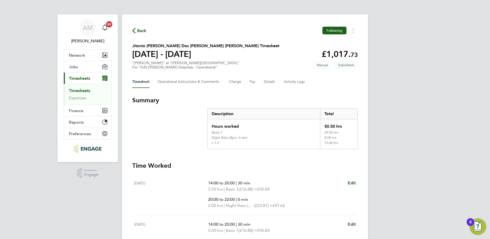
click at [85, 90] on link "Timesheets" at bounding box center [79, 90] width 21 height 5
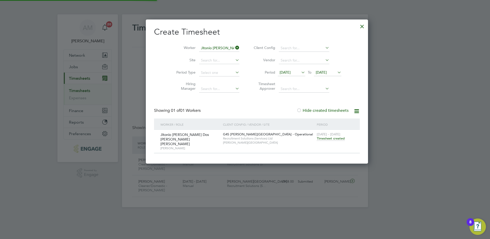
scroll to position [13, 45]
click at [358, 25] on div at bounding box center [362, 25] width 9 height 9
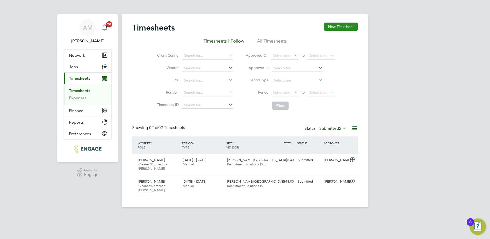
click at [337, 25] on button "New Timesheet" at bounding box center [341, 27] width 34 height 8
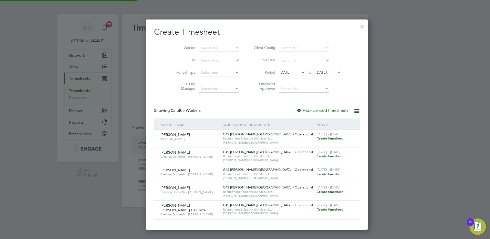
scroll to position [209, 198]
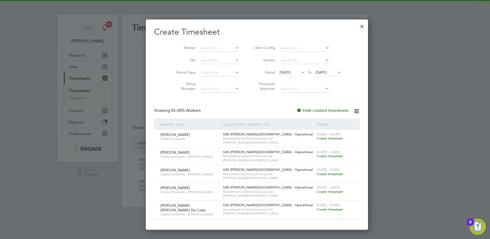
click at [280, 73] on span "[DATE]" at bounding box center [285, 72] width 11 height 5
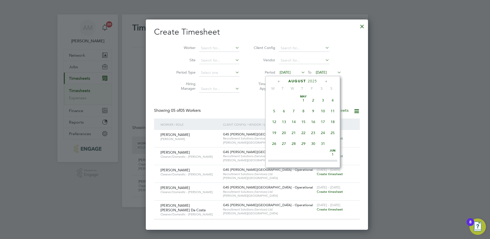
scroll to position [177, 0]
click at [276, 133] on span "18" at bounding box center [274, 129] width 10 height 10
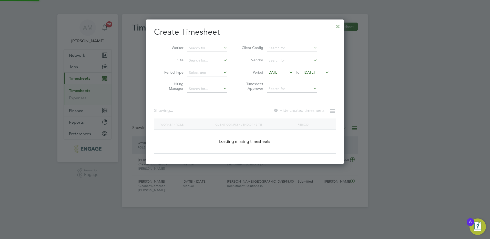
scroll to position [209, 198]
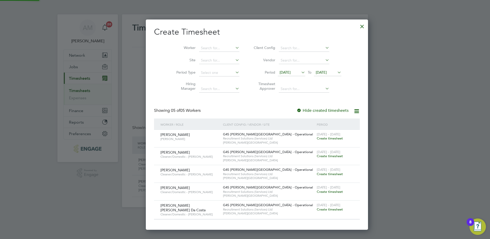
click at [316, 72] on span "[DATE]" at bounding box center [321, 72] width 11 height 5
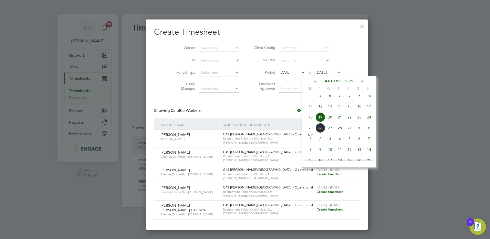
click at [368, 122] on span "24" at bounding box center [369, 117] width 10 height 10
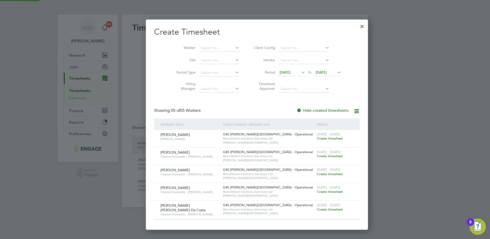
scroll to position [209, 198]
click at [317, 156] on span "Create timesheet" at bounding box center [330, 156] width 26 height 4
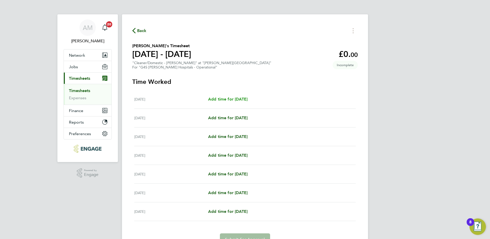
click at [248, 99] on span "Add time for [DATE]" at bounding box center [227, 99] width 39 height 5
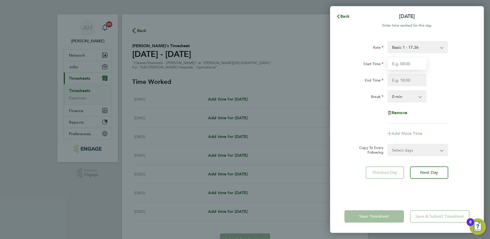
click at [393, 69] on input "Start Time" at bounding box center [407, 63] width 39 height 12
type input "18:00"
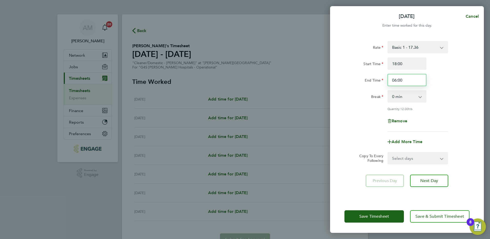
drag, startPoint x: 406, startPoint y: 80, endPoint x: 385, endPoint y: 81, distance: 20.8
click at [385, 81] on div "End Time 06:00" at bounding box center [407, 80] width 129 height 12
type input "02:00"
click at [460, 93] on div "Break 0 min 15 min 30 min 45 min 60 min 75 min 90 min" at bounding box center [407, 96] width 129 height 12
click at [403, 95] on select "0 min 15 min 30 min 45 min 60 min 75 min 90 min" at bounding box center [404, 96] width 32 height 11
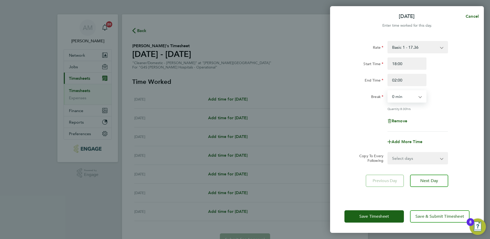
select select "30"
click at [388, 91] on select "0 min 15 min 30 min 45 min 60 min 75 min 90 min" at bounding box center [404, 96] width 32 height 11
click at [438, 116] on div "Remove" at bounding box center [407, 121] width 129 height 12
click at [418, 47] on select "Basic 1 - 17.36 x 1.5 - 26.04 [DATE] & BH Rate - 31.77 Night Rate (8pm- 6 am) -…" at bounding box center [414, 47] width 53 height 11
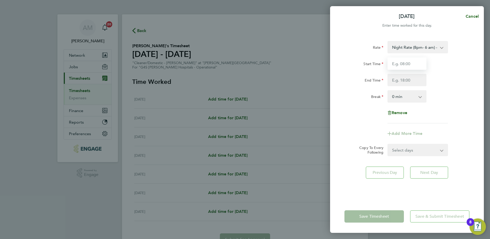
click at [403, 66] on input "Start Time" at bounding box center [407, 63] width 39 height 12
type input "18:00"
type input "02:00"
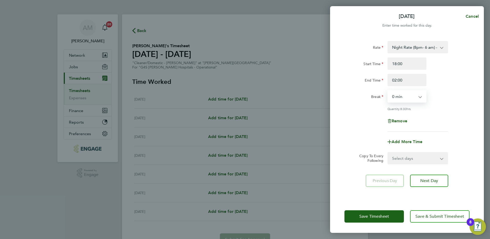
click at [413, 98] on select "0 min 15 min 30 min 45 min 60 min 75 min 90 min" at bounding box center [404, 96] width 32 height 11
select select "30"
click at [388, 91] on select "0 min 15 min 30 min 45 min 60 min 75 min 90 min" at bounding box center [404, 96] width 32 height 11
click at [437, 116] on div "Remove" at bounding box center [407, 121] width 129 height 12
click at [416, 139] on span "Add More Time" at bounding box center [407, 141] width 31 height 5
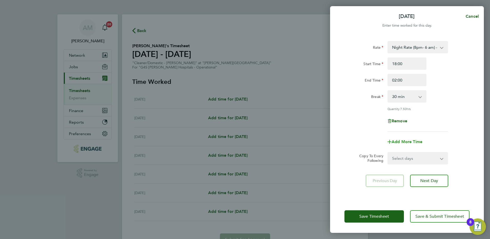
select select "null"
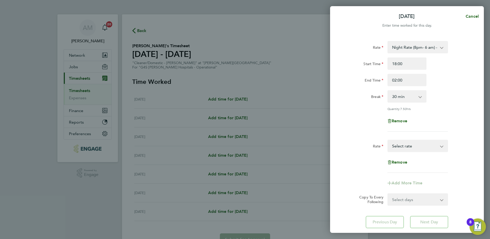
click at [414, 143] on select "Basic 1 - 17.36 x 1.5 - 26.04 [DATE] & BH Rate - 31.77 Night Rate (8pm- 6 am) -…" at bounding box center [414, 145] width 53 height 11
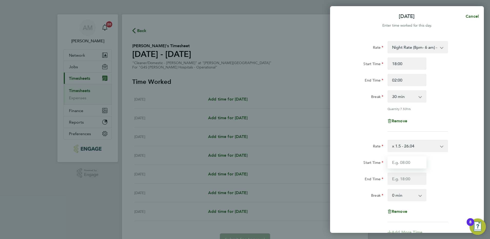
click at [407, 161] on input "Start Time" at bounding box center [407, 162] width 39 height 12
type input "02:00"
type input "06:00"
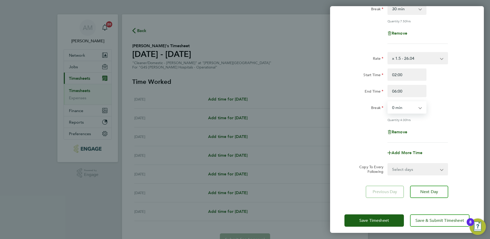
scroll to position [91, 0]
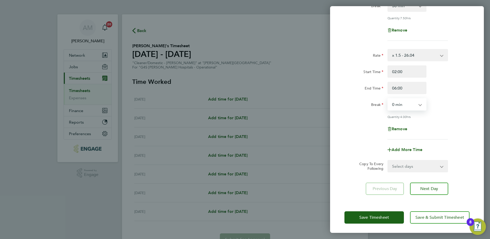
click at [404, 166] on select "Select days Day Weekday (Mon-Fri) Weekend (Sat-Sun) [DATE] [DATE] [DATE] [DATE]…" at bounding box center [415, 165] width 54 height 11
select select "WEEKDAY"
click at [388, 160] on select "Select days Day Weekday (Mon-Fri) Weekend (Sat-Sun) [DATE] [DATE] [DATE] [DATE]…" at bounding box center [415, 165] width 54 height 11
select select "[DATE]"
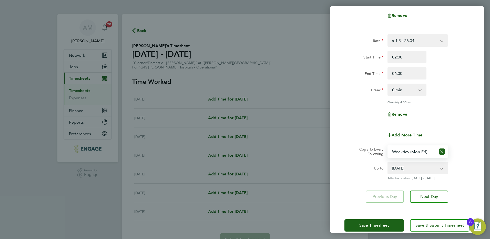
scroll to position [113, 0]
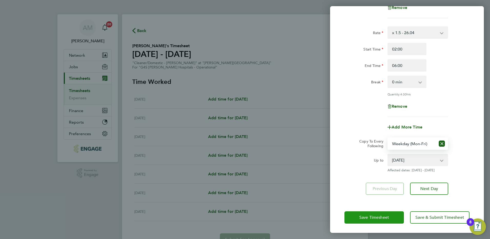
click at [377, 215] on span "Save Timesheet" at bounding box center [374, 217] width 30 height 5
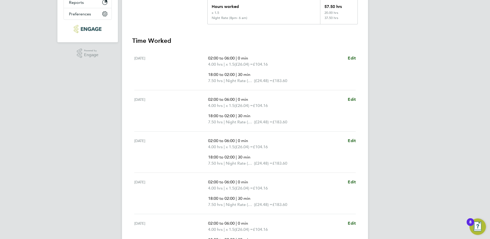
scroll to position [219, 0]
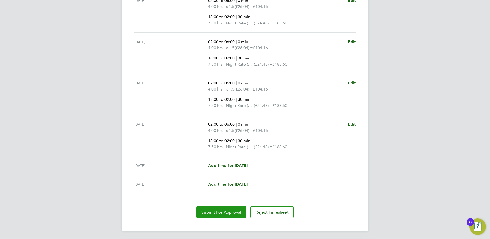
click at [233, 212] on span "Submit For Approval" at bounding box center [222, 212] width 40 height 5
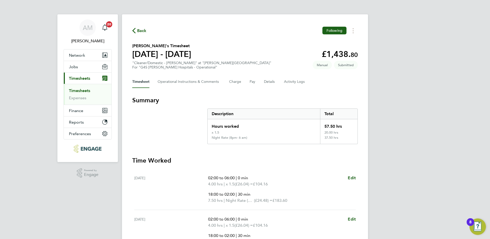
click at [86, 88] on link "Timesheets" at bounding box center [79, 90] width 21 height 5
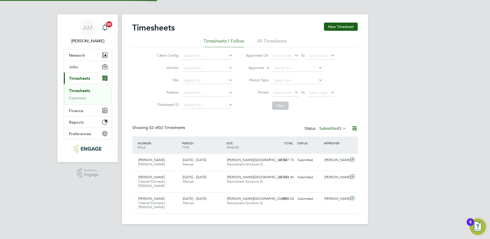
scroll to position [17, 45]
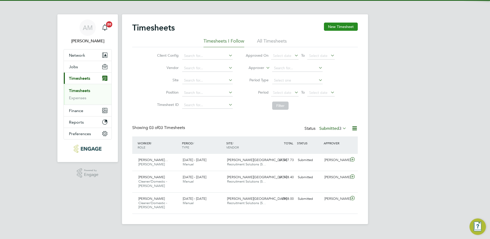
click at [345, 24] on button "New Timesheet" at bounding box center [341, 27] width 34 height 8
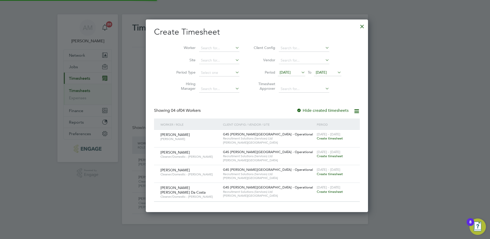
click at [280, 70] on span "[DATE]" at bounding box center [285, 72] width 11 height 5
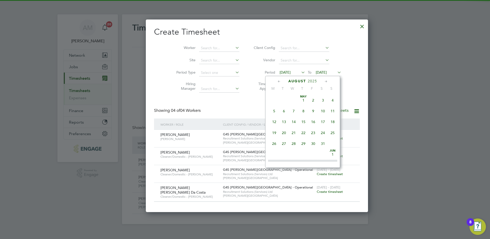
scroll to position [177, 0]
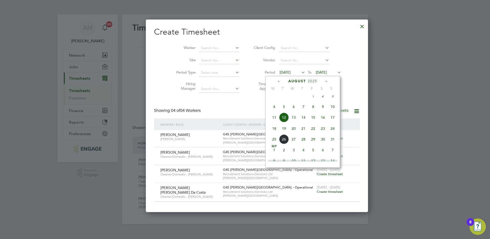
click at [275, 133] on span "18" at bounding box center [274, 129] width 10 height 10
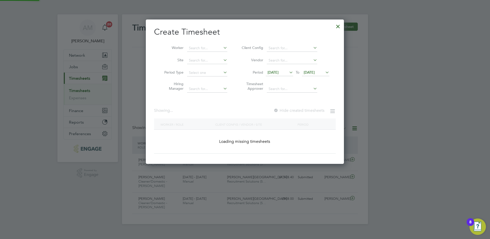
scroll to position [192, 198]
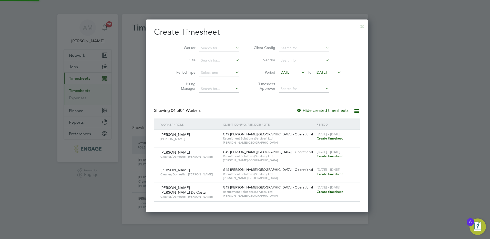
click at [313, 69] on div "[DATE] To [DATE]" at bounding box center [310, 72] width 64 height 7
click at [316, 72] on span "[DATE]" at bounding box center [321, 72] width 11 height 5
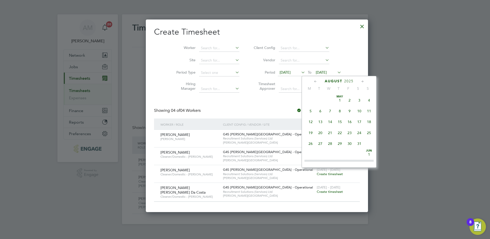
scroll to position [189, 0]
click at [370, 122] on span "24" at bounding box center [369, 117] width 10 height 10
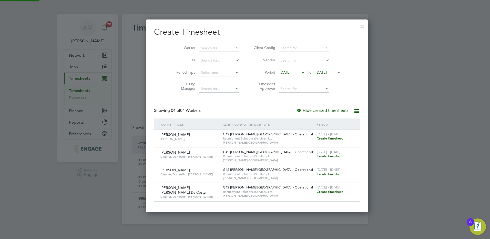
scroll to position [192, 198]
click at [317, 154] on span "Create timesheet" at bounding box center [330, 156] width 26 height 4
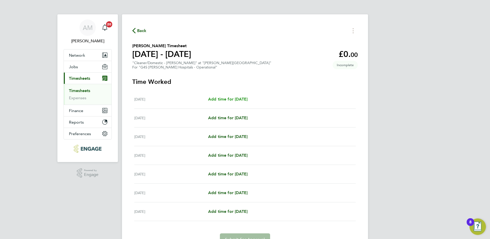
click at [248, 101] on span "Add time for [DATE]" at bounding box center [227, 99] width 39 height 5
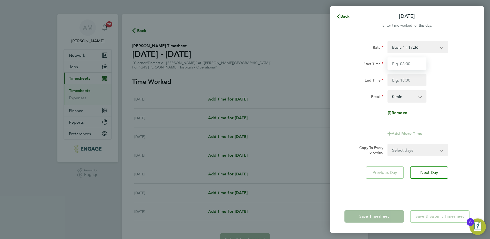
click at [398, 64] on input "Start Time" at bounding box center [407, 63] width 39 height 12
type input "14:00"
type input "02:00"
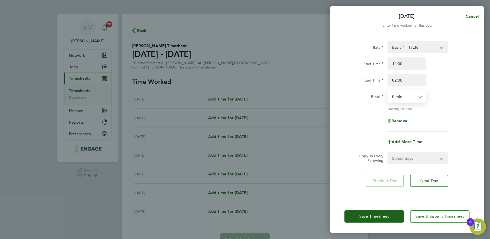
click at [406, 97] on select "0 min 15 min 30 min 45 min 60 min 75 min 90 min" at bounding box center [404, 96] width 32 height 11
select select "30"
click at [388, 91] on select "0 min 15 min 30 min 45 min 60 min 75 min 90 min" at bounding box center [404, 96] width 32 height 11
drag, startPoint x: 407, startPoint y: 82, endPoint x: 384, endPoint y: 82, distance: 22.6
click at [384, 82] on div "End Time 02:00" at bounding box center [407, 80] width 129 height 12
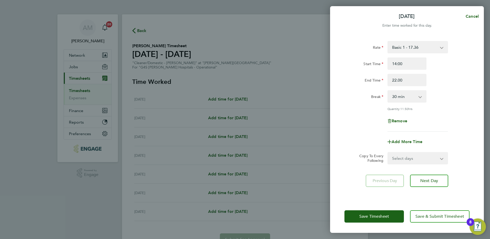
type input "22:00"
click at [348, 127] on div "Rate Basic 1 - 17.36 x 1.5 - 26.04 [DATE] Rate - 24.48 [DATE] & BH Rate - 31.77…" at bounding box center [407, 86] width 125 height 91
click at [402, 157] on select "Select days Day Weekday (Mon-Fri) Weekend (Sat-Sun) [DATE] [DATE] [DATE] [DATE]…" at bounding box center [415, 158] width 54 height 11
select select "WEEKDAY"
click at [388, 153] on select "Select days Day Weekday (Mon-Fri) Weekend (Sat-Sun) [DATE] [DATE] [DATE] [DATE]…" at bounding box center [415, 158] width 54 height 11
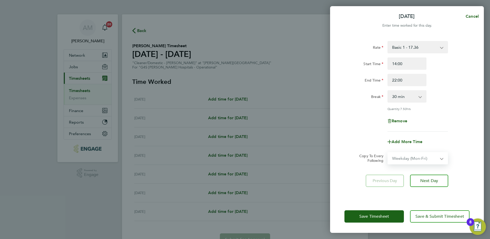
select select "[DATE]"
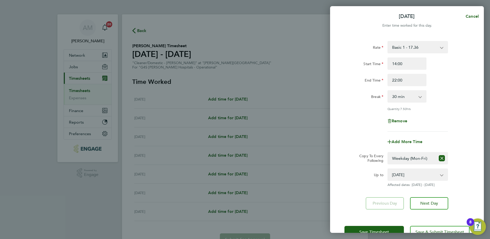
click at [360, 161] on label "Copy To Every Following" at bounding box center [369, 158] width 28 height 9
click at [388, 161] on select "Select days Day Weekday (Mon-Fri) Weekend (Sat-Sun) [DATE] [DATE] [DATE] [DATE]…" at bounding box center [412, 158] width 48 height 11
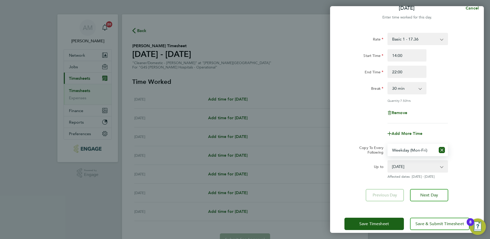
scroll to position [15, 0]
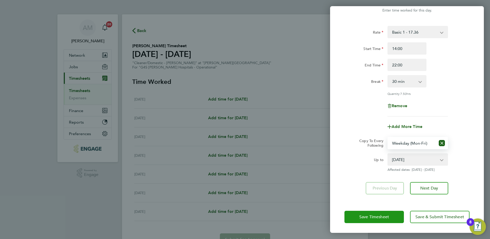
click at [378, 219] on button "Save Timesheet" at bounding box center [374, 217] width 59 height 12
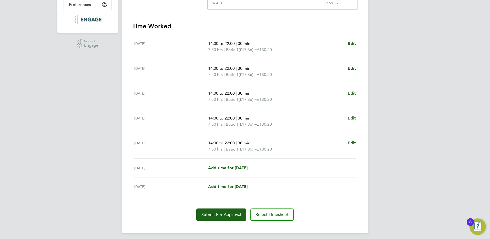
scroll to position [132, 0]
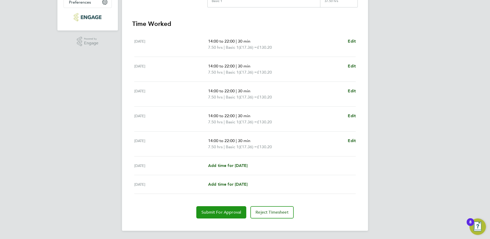
click at [233, 214] on span "Submit For Approval" at bounding box center [222, 212] width 40 height 5
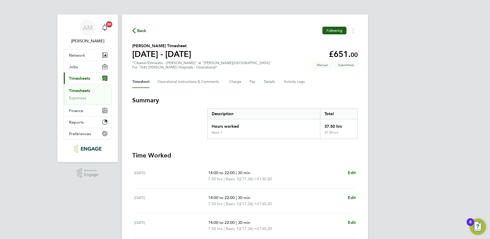
click at [88, 90] on link "Timesheets" at bounding box center [79, 90] width 21 height 5
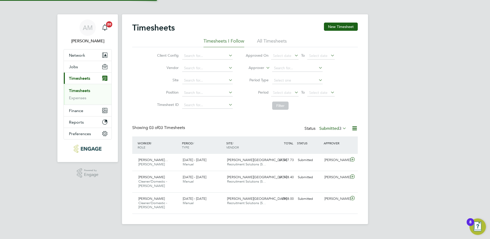
scroll to position [17, 45]
click at [332, 29] on button "New Timesheet" at bounding box center [341, 27] width 34 height 8
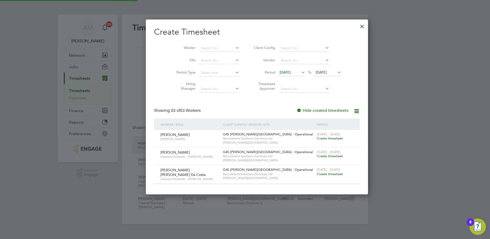
scroll to position [174, 198]
click at [280, 71] on span "[DATE]" at bounding box center [285, 72] width 11 height 5
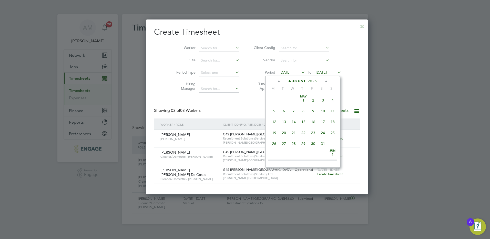
scroll to position [177, 0]
click at [276, 132] on span "18" at bounding box center [274, 129] width 10 height 10
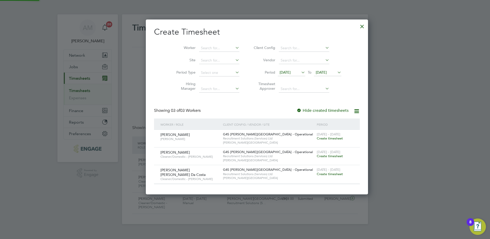
scroll to position [174, 198]
click at [316, 72] on span "[DATE]" at bounding box center [321, 72] width 11 height 5
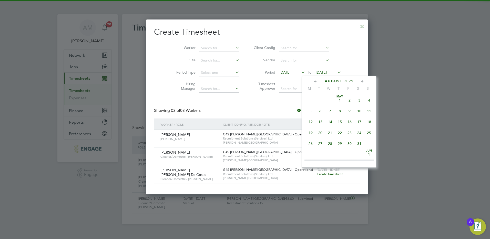
scroll to position [189, 0]
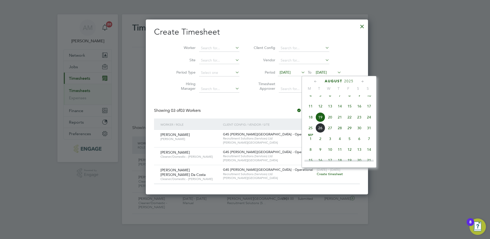
click at [367, 120] on span "24" at bounding box center [369, 117] width 10 height 10
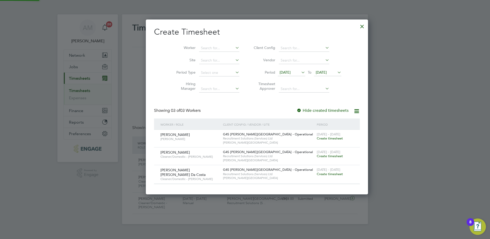
scroll to position [174, 198]
click at [317, 156] on span "Create timesheet" at bounding box center [330, 156] width 26 height 4
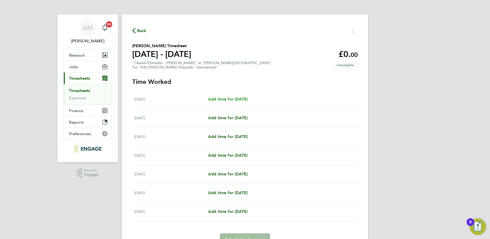
click at [231, 99] on span "Add time for [DATE]" at bounding box center [227, 99] width 39 height 5
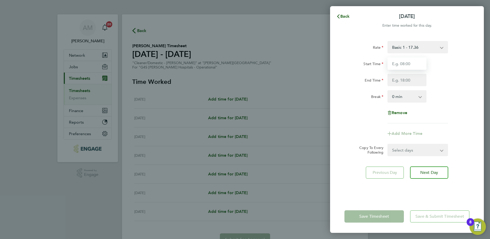
click at [420, 62] on input "Start Time" at bounding box center [407, 63] width 39 height 12
type input "07:00"
type input "15:00"
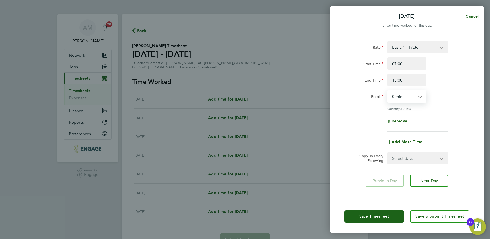
click at [420, 97] on app-icon-cross-button at bounding box center [423, 96] width 6 height 11
click at [403, 98] on select "0 min 15 min 30 min 45 min 60 min 75 min 90 min" at bounding box center [404, 96] width 32 height 11
select select "30"
click at [388, 91] on select "0 min 15 min 30 min 45 min 60 min 75 min 90 min" at bounding box center [404, 96] width 32 height 11
click at [433, 121] on div "Remove" at bounding box center [407, 121] width 129 height 12
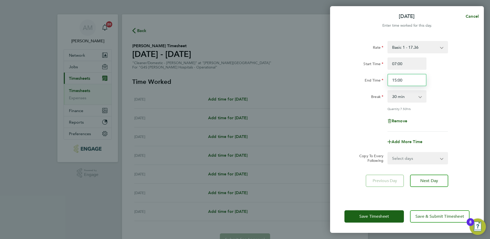
drag, startPoint x: 406, startPoint y: 81, endPoint x: 389, endPoint y: 80, distance: 16.5
click at [389, 80] on input "15:00" at bounding box center [407, 80] width 39 height 12
type input "14:00"
click at [453, 116] on div "Remove" at bounding box center [407, 121] width 129 height 12
click at [430, 162] on select "Select days Day Weekday (Mon-Fri) Weekend (Sat-Sun) [DATE] [DATE] [DATE] [DATE]…" at bounding box center [415, 158] width 54 height 11
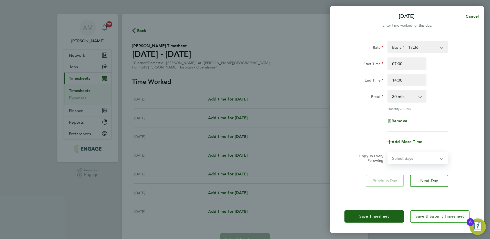
select select "TUE"
click at [388, 153] on select "Select days Day Weekday (Mon-Fri) Weekend (Sat-Sun) [DATE] [DATE] [DATE] [DATE]…" at bounding box center [415, 158] width 54 height 11
select select "[DATE]"
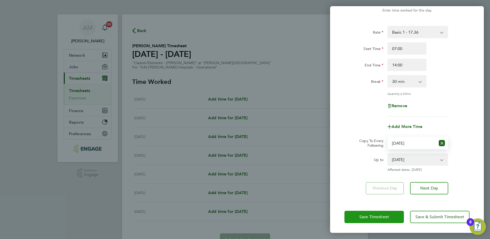
click at [380, 214] on span "Save Timesheet" at bounding box center [374, 216] width 30 height 5
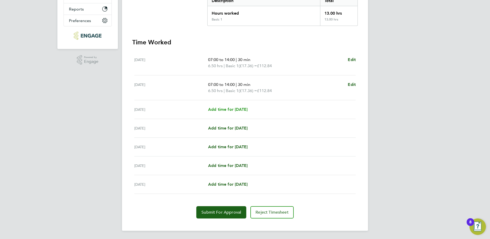
click at [235, 111] on span "Add time for [DATE]" at bounding box center [227, 109] width 39 height 5
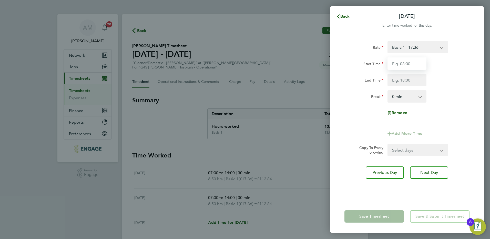
click at [406, 65] on input "Start Time" at bounding box center [407, 63] width 39 height 12
type input "07:00"
type input "15:00"
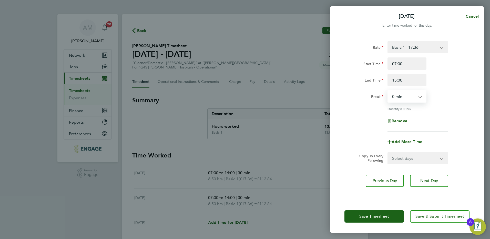
click at [402, 97] on select "0 min 15 min 30 min 45 min 60 min 75 min 90 min" at bounding box center [404, 96] width 32 height 11
select select "30"
click at [388, 91] on select "0 min 15 min 30 min 45 min 60 min 75 min 90 min" at bounding box center [404, 96] width 32 height 11
click at [443, 120] on div "Remove" at bounding box center [407, 121] width 129 height 12
click at [403, 151] on form "Rate Basic 1 - 17.36 [DATE] Rate - 24.48 [DATE] & BH Rate - 31.77 Night Rate (8…" at bounding box center [407, 102] width 125 height 123
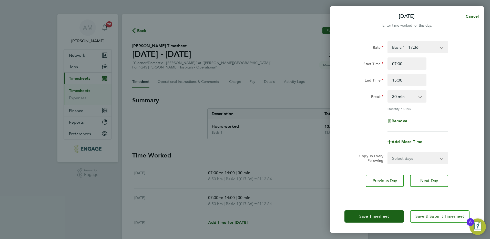
click at [400, 156] on select "Select days Day Weekday (Mon-Fri) Weekend (Sat-Sun) [DATE] [DATE] [DATE] [DATE]" at bounding box center [415, 158] width 54 height 11
select select "THU"
click at [388, 153] on select "Select days Day Weekday (Mon-Fri) Weekend (Sat-Sun) [DATE] [DATE] [DATE] [DATE]" at bounding box center [415, 158] width 54 height 11
select select "[DATE]"
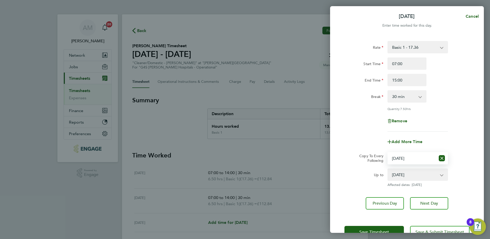
scroll to position [15, 0]
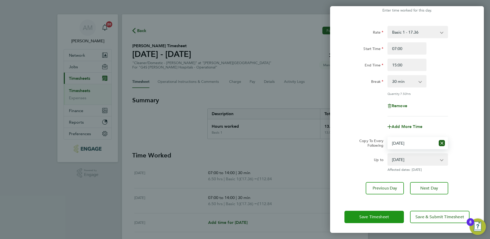
click at [378, 216] on span "Save Timesheet" at bounding box center [374, 216] width 30 height 5
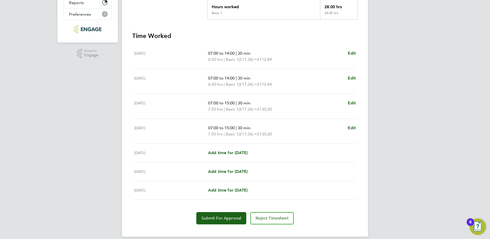
scroll to position [120, 0]
click at [230, 154] on span "Add time for [DATE]" at bounding box center [227, 152] width 39 height 5
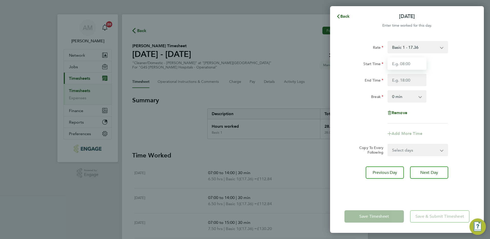
drag, startPoint x: 410, startPoint y: 62, endPoint x: 424, endPoint y: 65, distance: 13.6
click at [410, 62] on input "Start Time" at bounding box center [407, 63] width 39 height 12
type input "07:00"
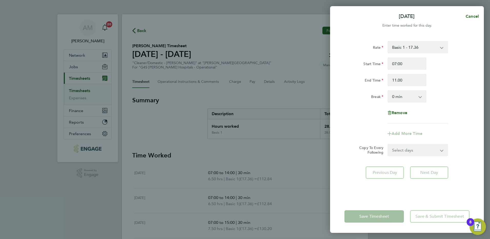
type input "11:00"
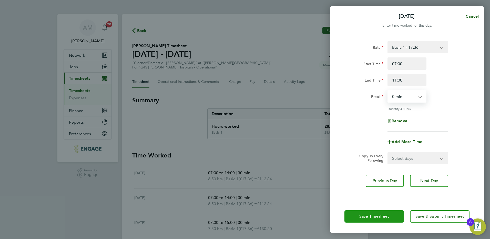
click at [379, 215] on span "Save Timesheet" at bounding box center [374, 216] width 30 height 5
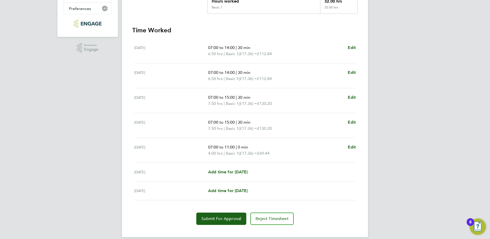
scroll to position [132, 0]
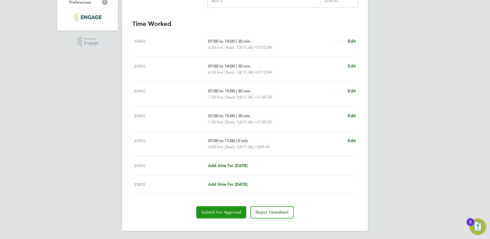
click at [216, 213] on span "Submit For Approval" at bounding box center [222, 212] width 40 height 5
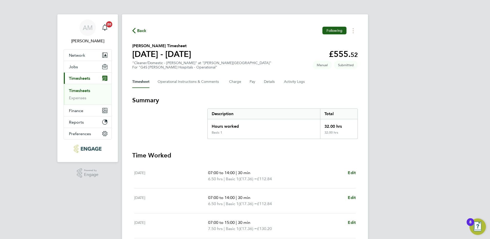
drag, startPoint x: 87, startPoint y: 91, endPoint x: 105, endPoint y: 95, distance: 18.4
click at [87, 91] on link "Timesheets" at bounding box center [79, 90] width 21 height 5
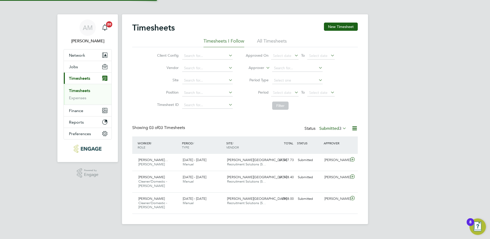
scroll to position [17, 45]
click at [345, 27] on button "New Timesheet" at bounding box center [341, 27] width 34 height 8
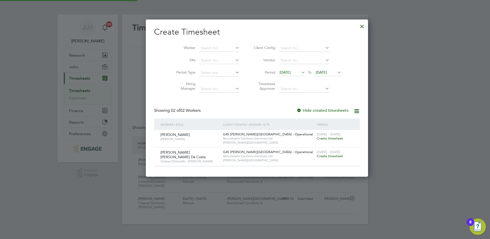
scroll to position [156, 198]
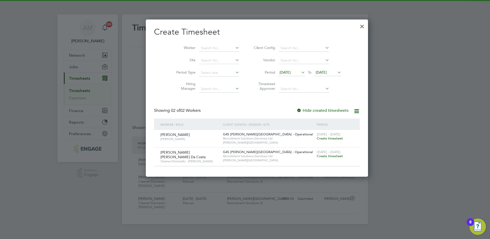
click at [280, 71] on span "[DATE]" at bounding box center [285, 72] width 11 height 5
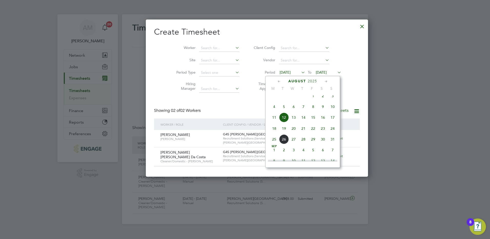
click at [275, 133] on span "18" at bounding box center [274, 129] width 10 height 10
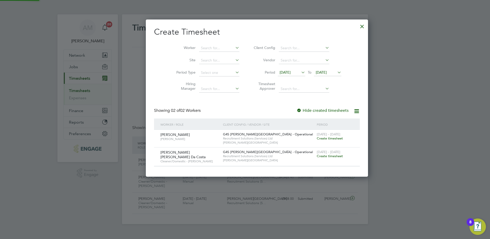
scroll to position [156, 198]
click at [316, 72] on span "[DATE]" at bounding box center [321, 72] width 11 height 5
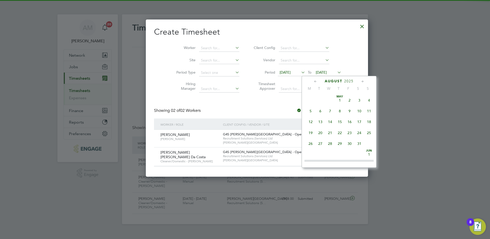
scroll to position [189, 0]
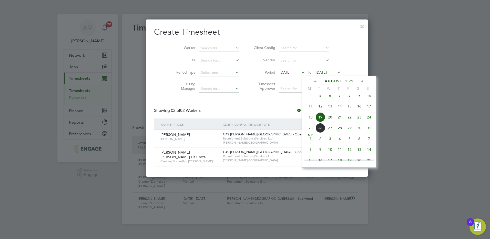
click at [368, 122] on span "24" at bounding box center [369, 117] width 10 height 10
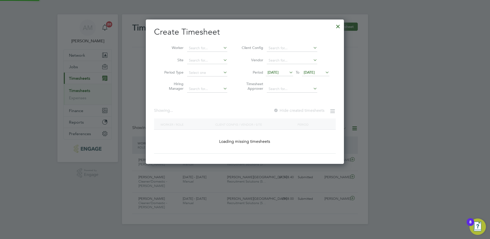
scroll to position [145, 198]
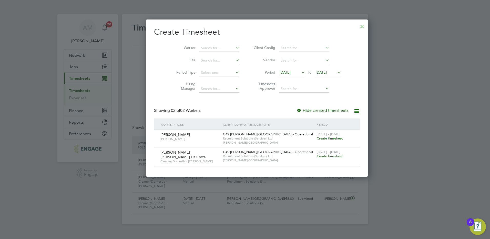
click at [317, 157] on span "Create timesheet" at bounding box center [330, 156] width 26 height 4
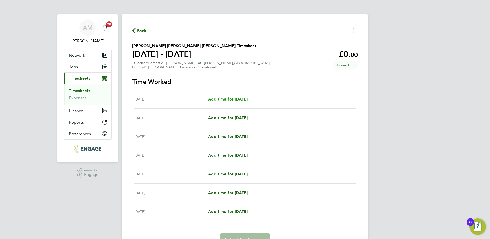
click at [226, 101] on span "Add time for [DATE]" at bounding box center [227, 99] width 39 height 5
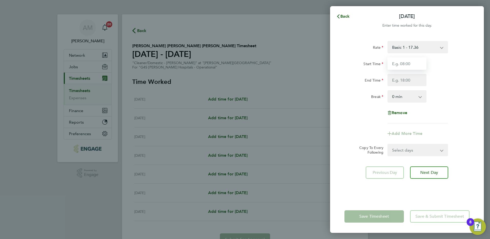
drag, startPoint x: 396, startPoint y: 64, endPoint x: 399, endPoint y: 67, distance: 4.9
click at [396, 64] on input "Start Time" at bounding box center [407, 63] width 39 height 12
type input "15:00"
type input "03:00"
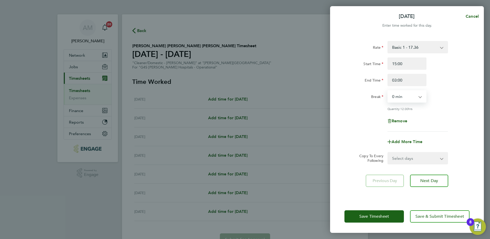
click at [396, 101] on select "0 min 15 min 30 min 45 min 60 min 75 min 90 min" at bounding box center [404, 96] width 32 height 11
select select "30"
click at [388, 91] on select "0 min 15 min 30 min 45 min 60 min 75 min 90 min" at bounding box center [404, 96] width 32 height 11
click at [422, 115] on div "Remove" at bounding box center [407, 121] width 43 height 12
click at [376, 214] on span "Save Timesheet" at bounding box center [374, 216] width 30 height 5
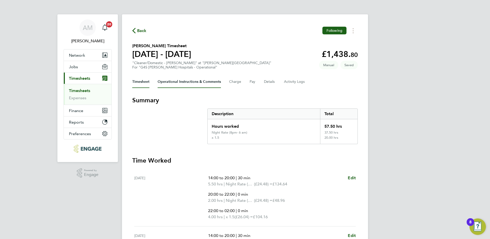
click at [199, 83] on Comments-tab "Operational Instructions & Comments" at bounding box center [189, 82] width 63 height 12
click at [205, 81] on Comments-tab "Operational Instructions & Comments" at bounding box center [189, 82] width 63 height 12
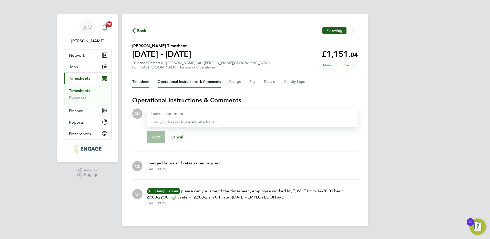
click at [146, 82] on button "Timesheet" at bounding box center [140, 82] width 17 height 12
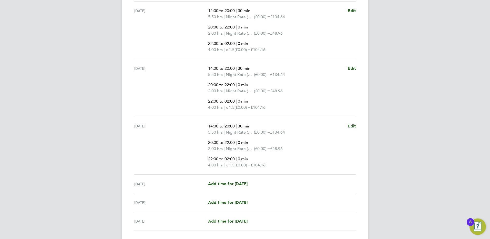
scroll to position [262, 0]
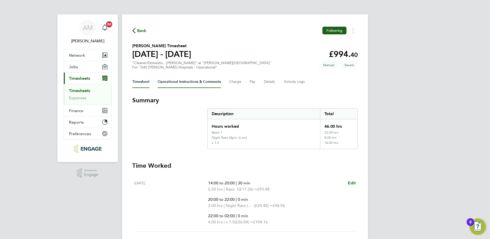
click at [188, 82] on Comments-tab "Operational Instructions & Comments" at bounding box center [189, 82] width 63 height 12
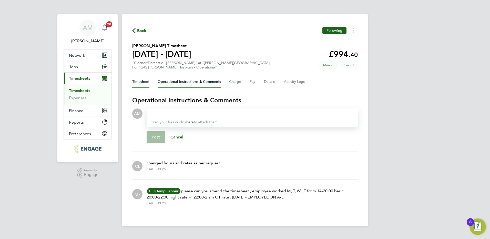
click at [143, 81] on button "Timesheet" at bounding box center [140, 82] width 17 height 12
